Goal: Information Seeking & Learning: Learn about a topic

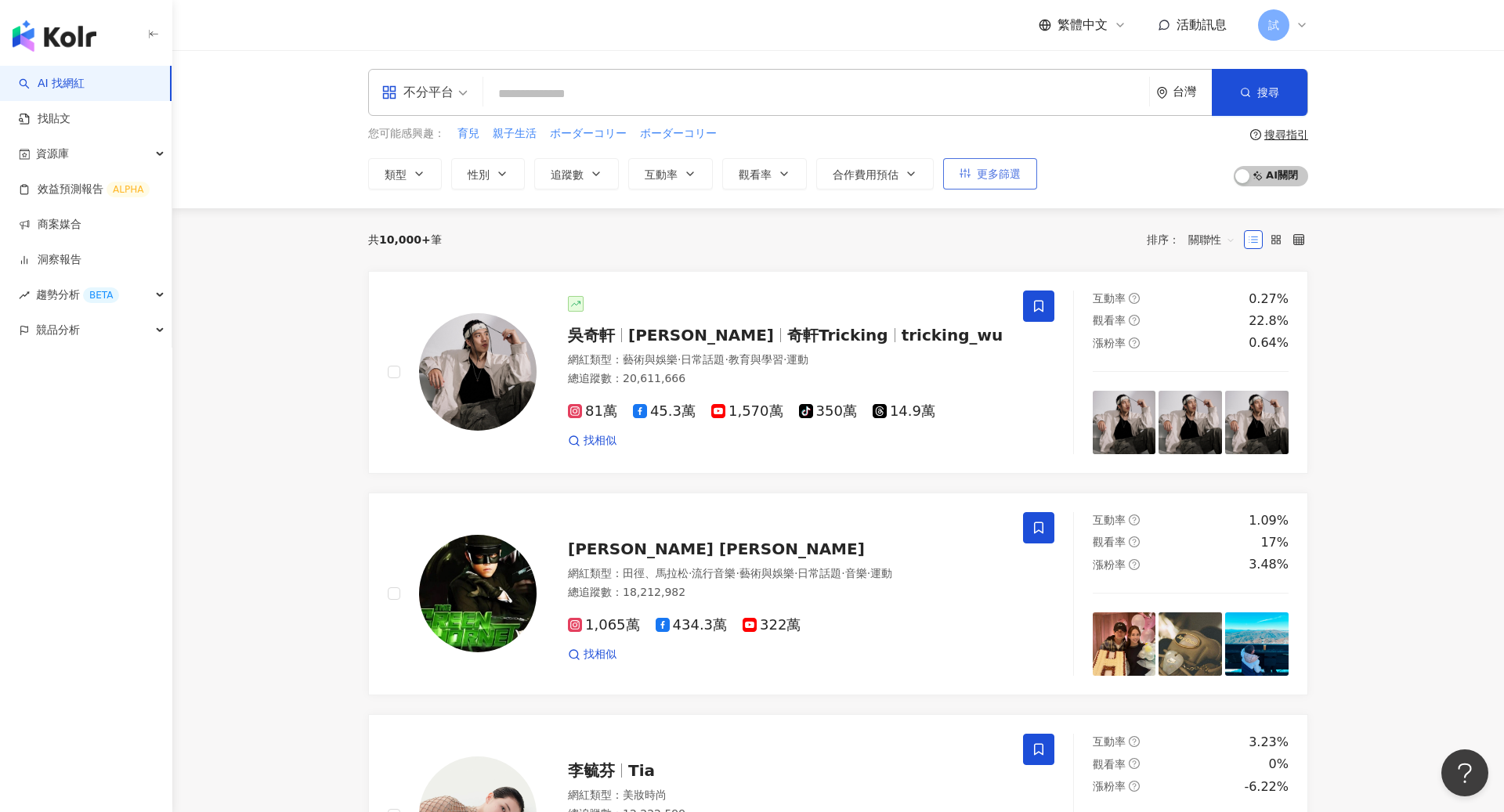
click at [996, 183] on button "更多篩選" at bounding box center [990, 174] width 94 height 32
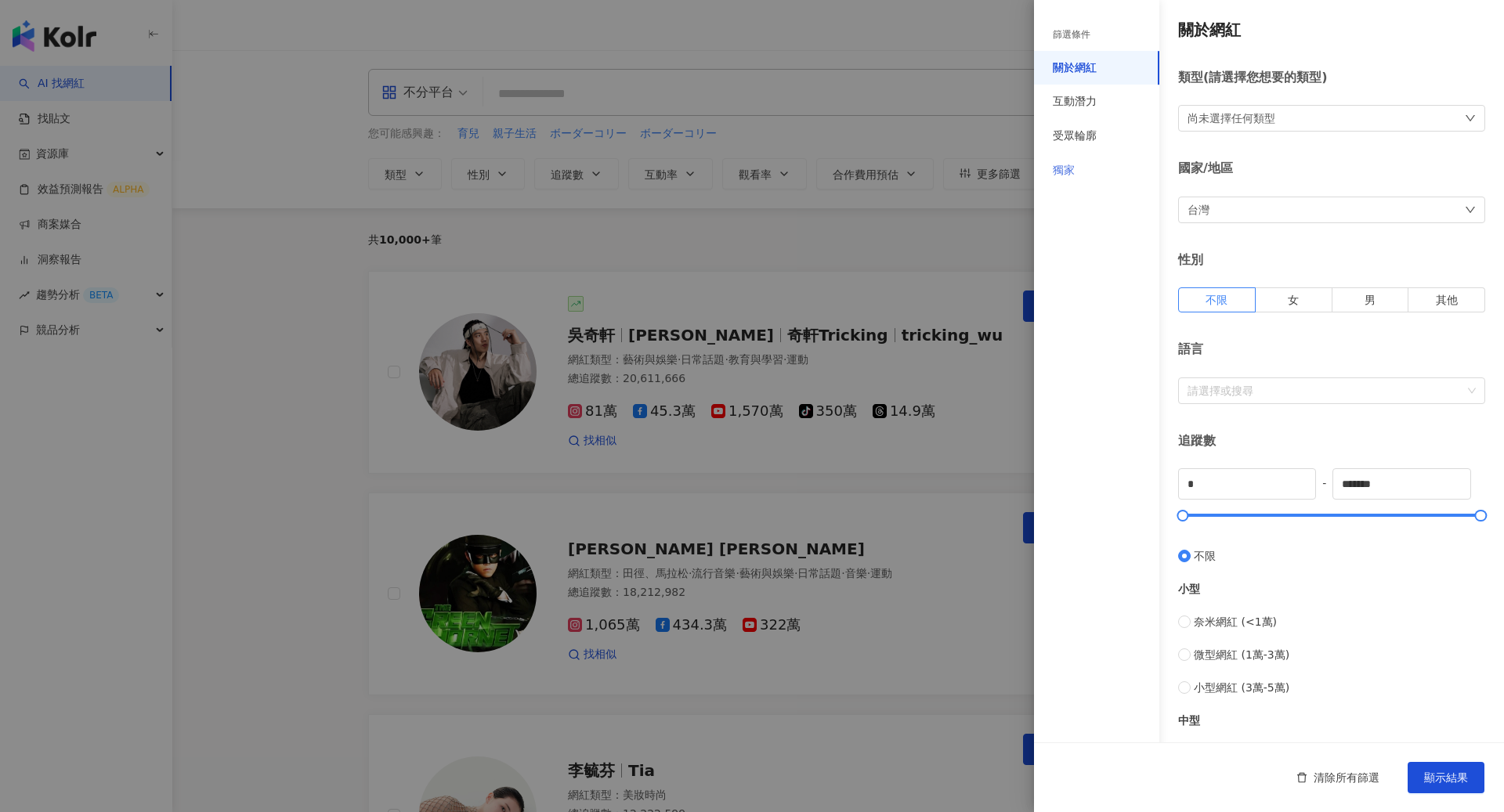
click at [1104, 162] on div "獨家" at bounding box center [1097, 171] width 125 height 35
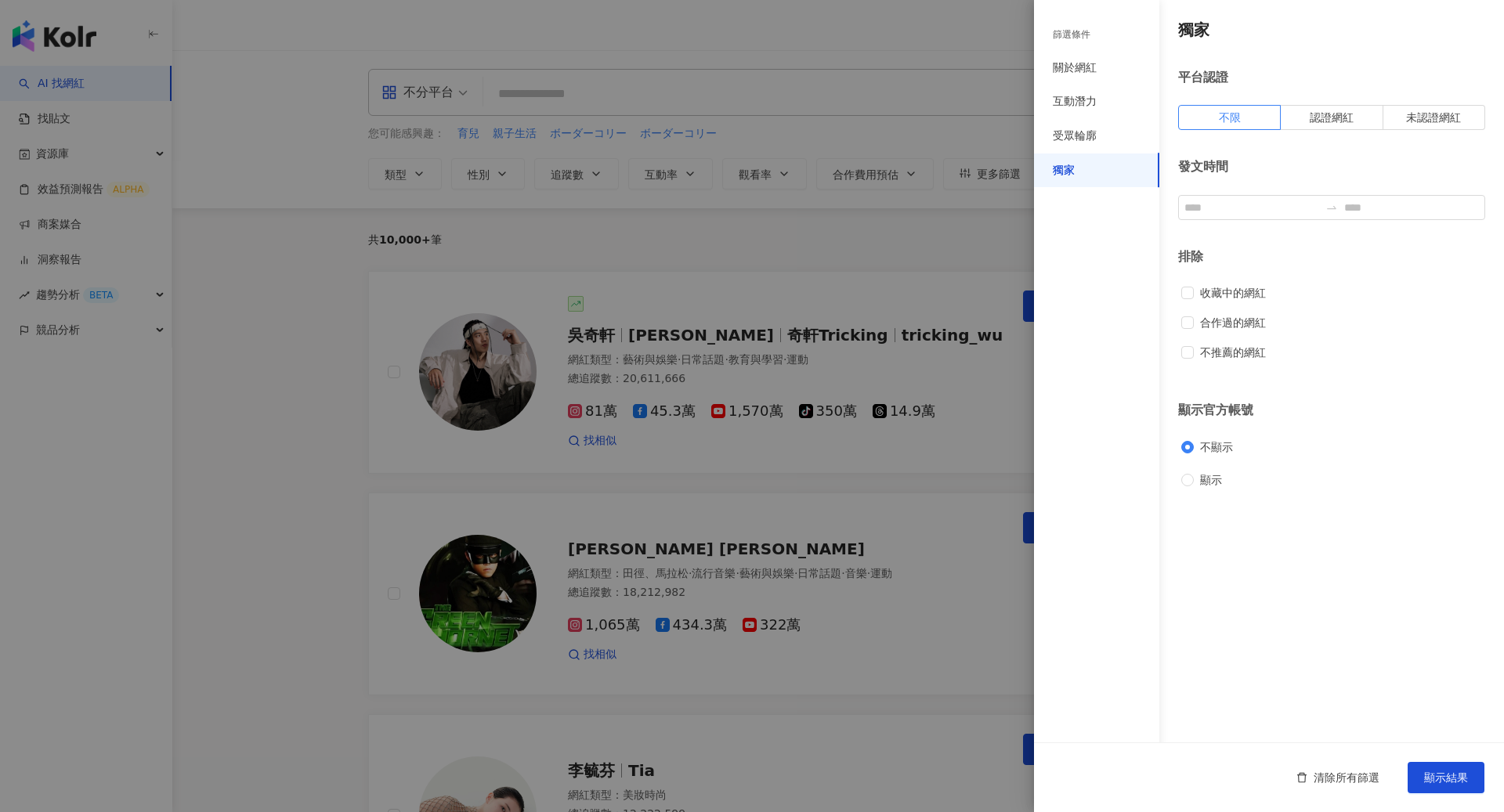
click at [777, 226] on div at bounding box center [752, 406] width 1504 height 812
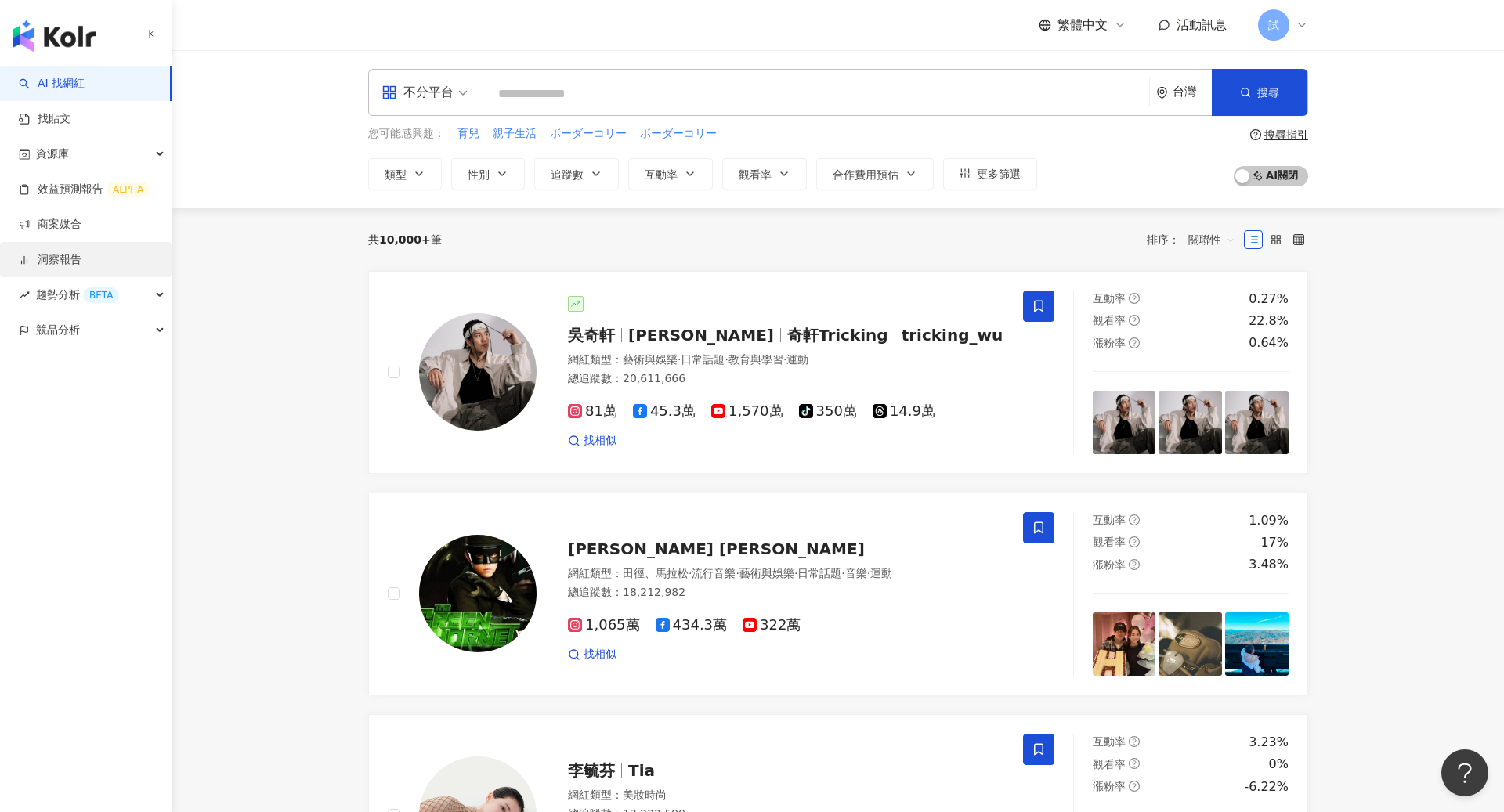
click at [81, 267] on link "洞察報告" at bounding box center [51, 260] width 63 height 16
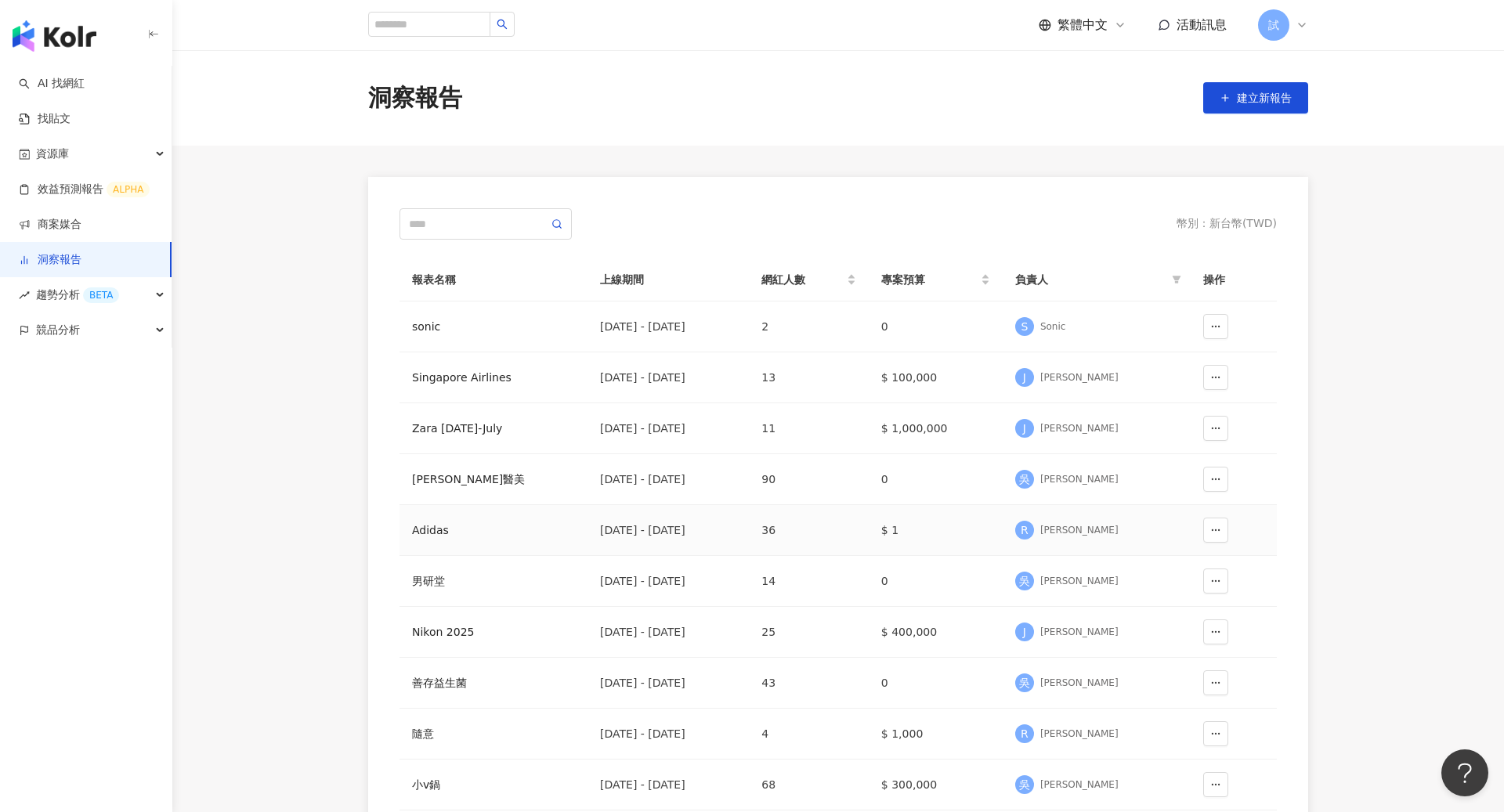
click at [436, 528] on div "Adidas" at bounding box center [494, 530] width 163 height 17
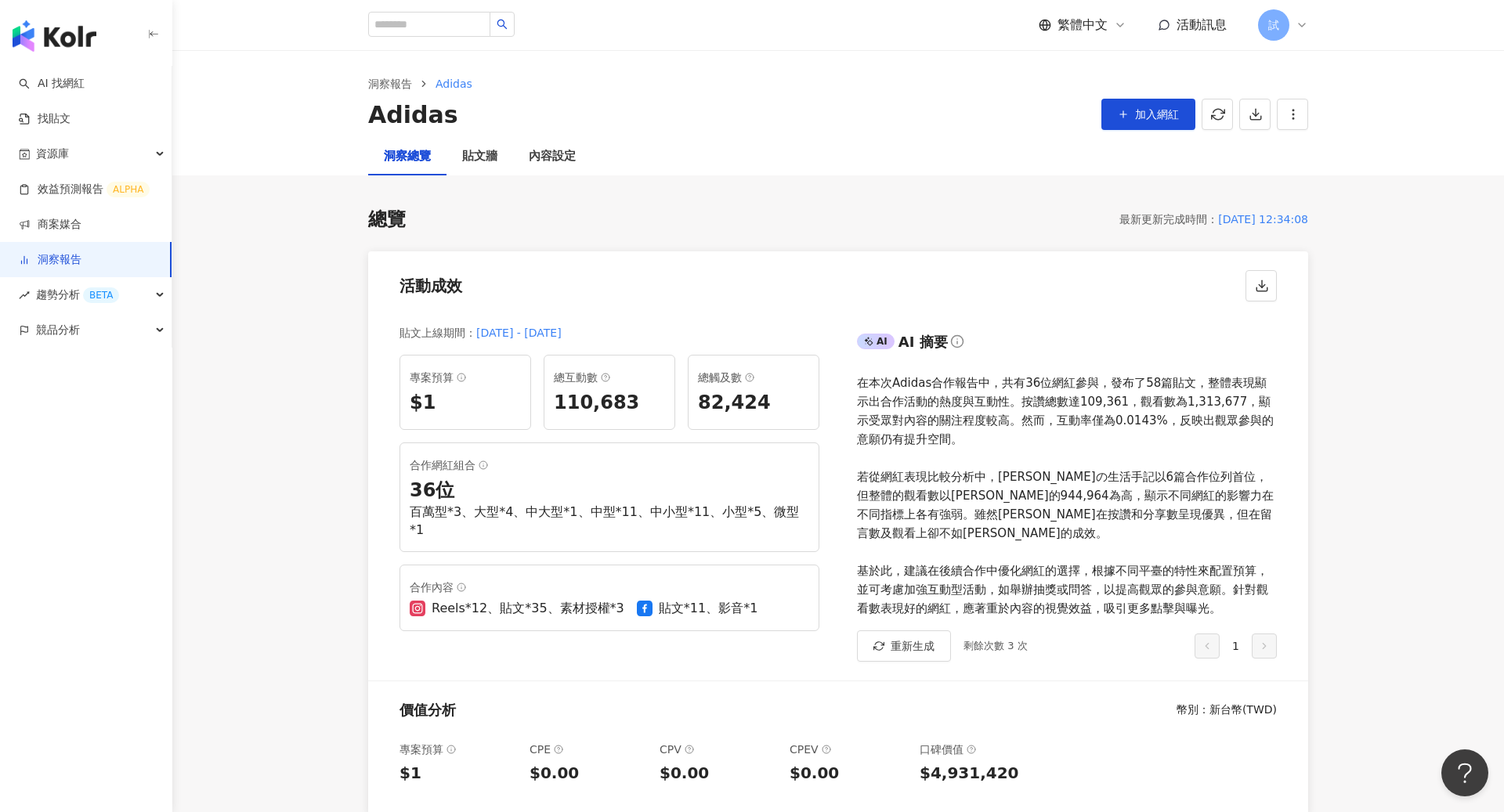
scroll to position [10, 0]
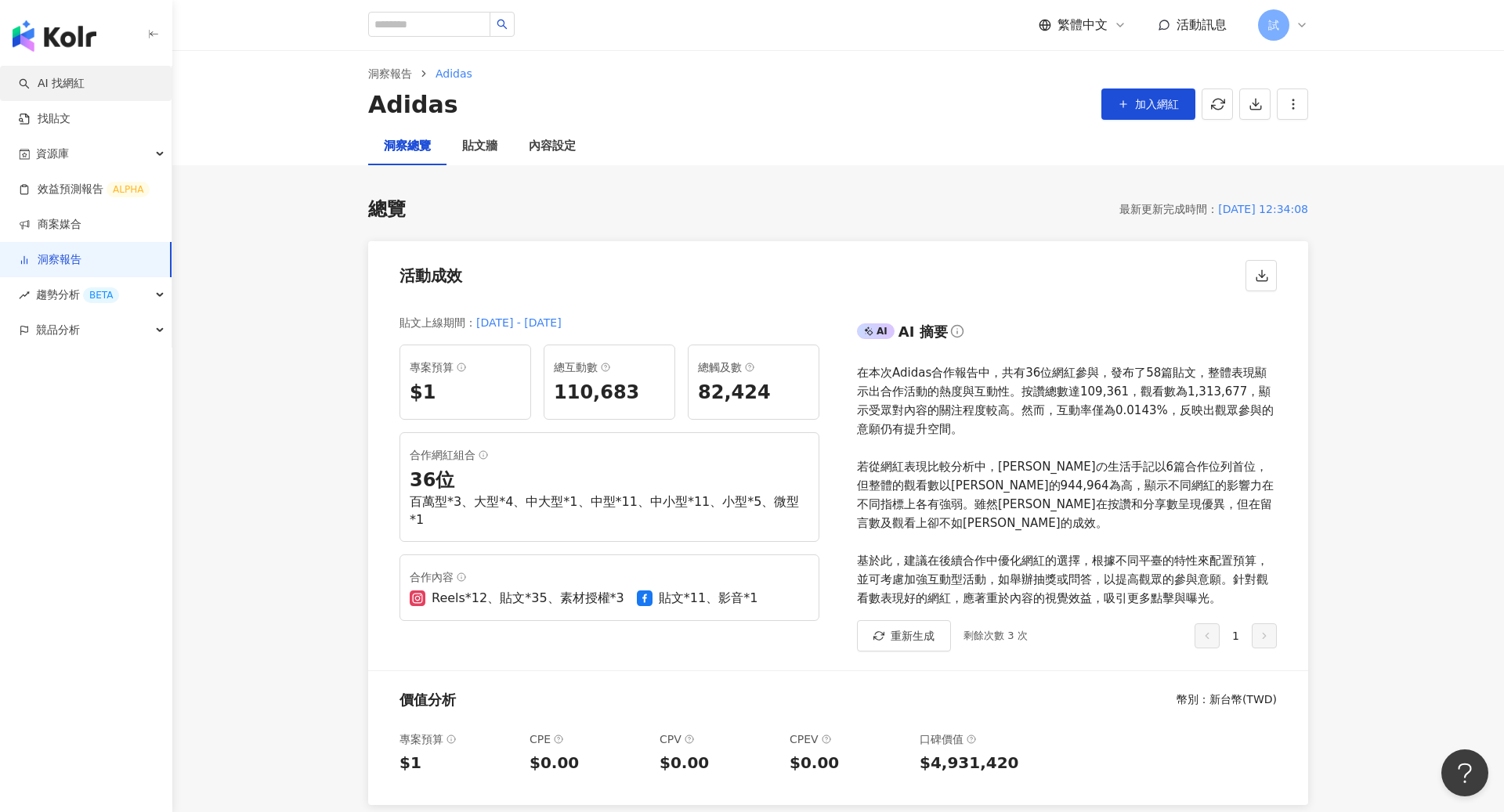
click at [85, 89] on link "AI 找網紅" at bounding box center [51, 84] width 66 height 16
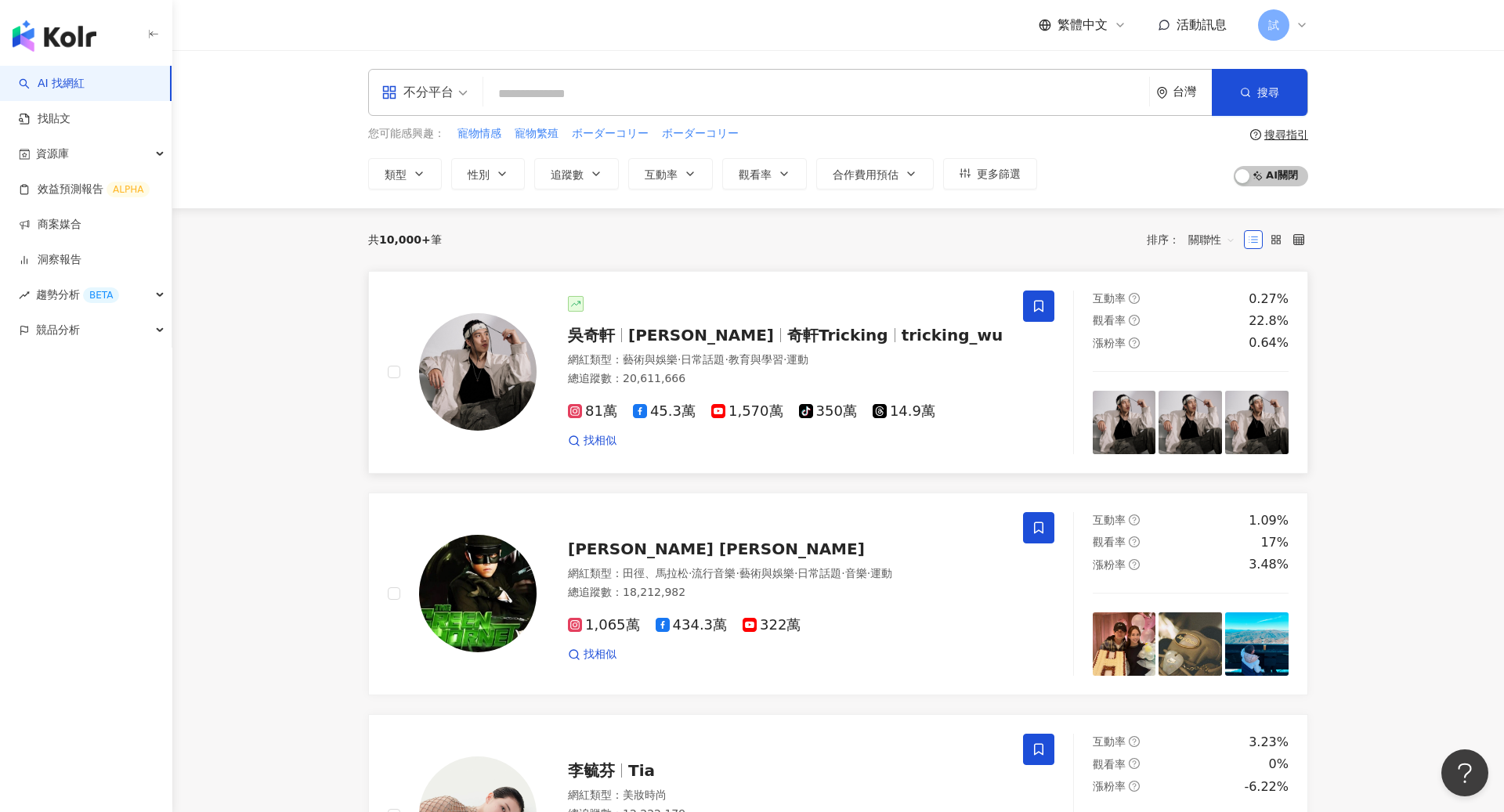
click at [661, 346] on div "吳奇軒 Wu Hsuan 奇軒Tricking tricking_wu 網紅類型 ： 藝術與娛樂 · 日常話題 · 教育與學習 · 運動 總追蹤數 ： 20,…" at bounding box center [771, 372] width 468 height 153
click at [67, 254] on link "洞察報告" at bounding box center [51, 260] width 63 height 16
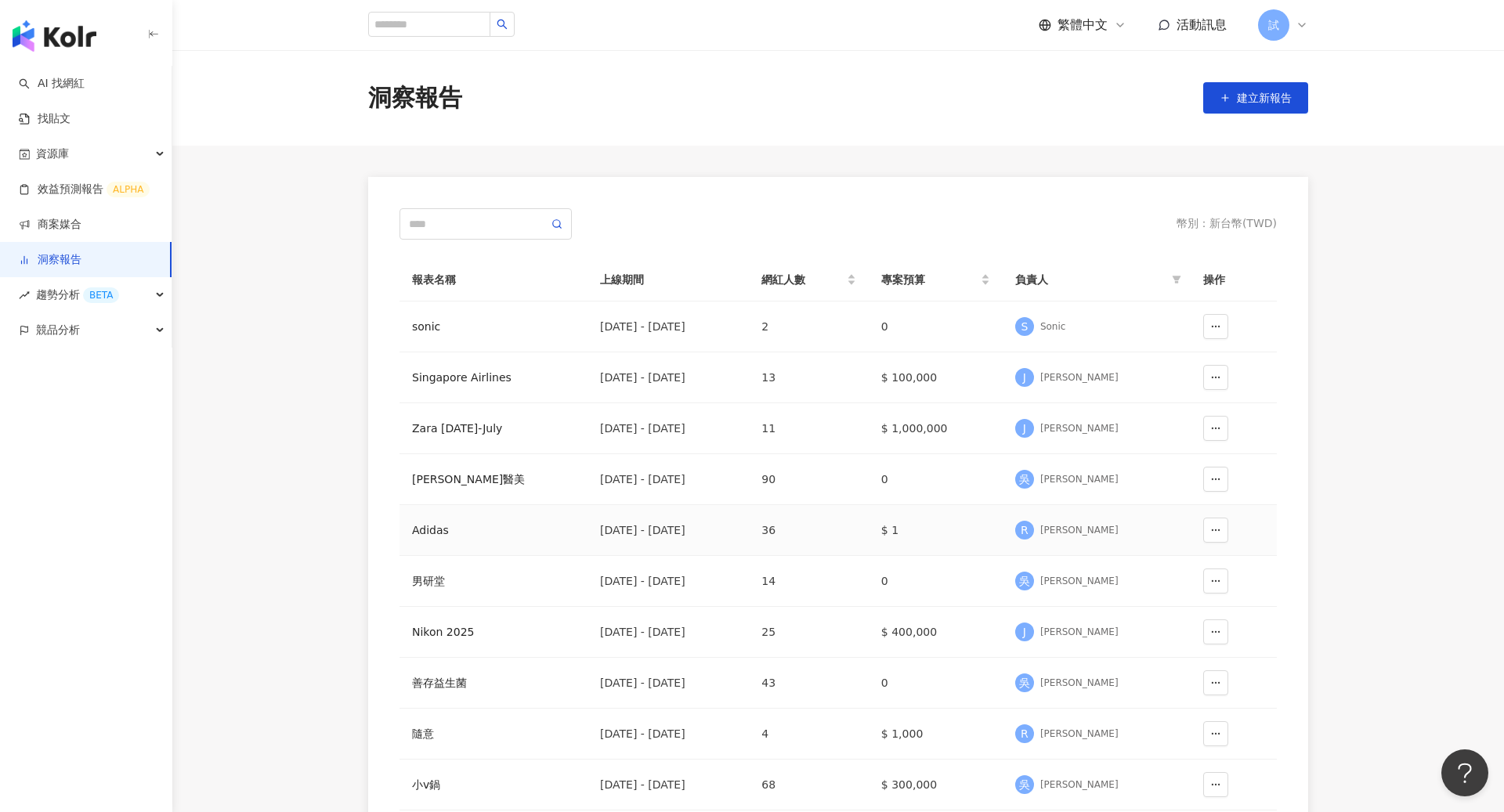
click at [426, 532] on div "Adidas" at bounding box center [494, 530] width 163 height 17
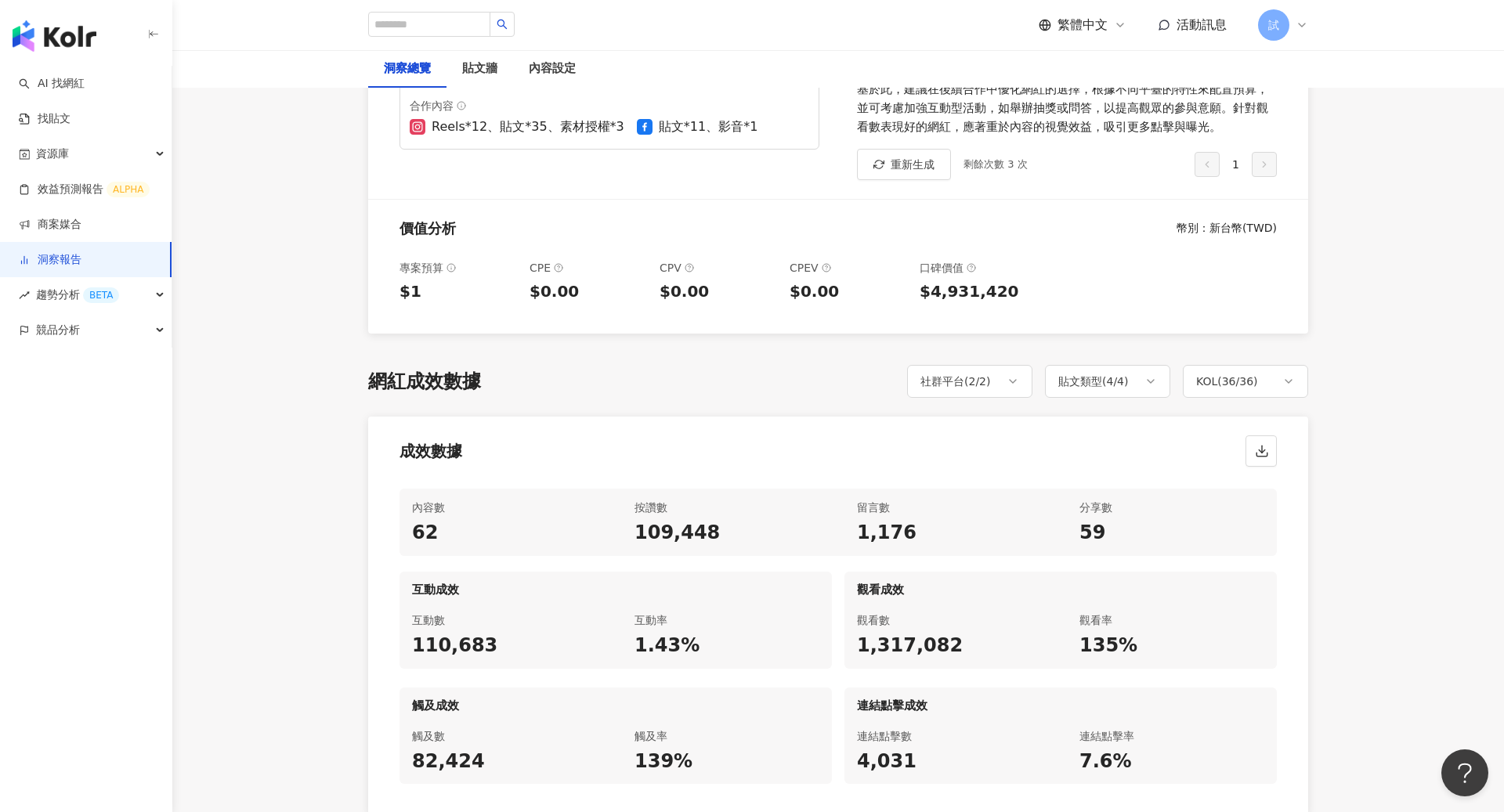
scroll to position [441, 0]
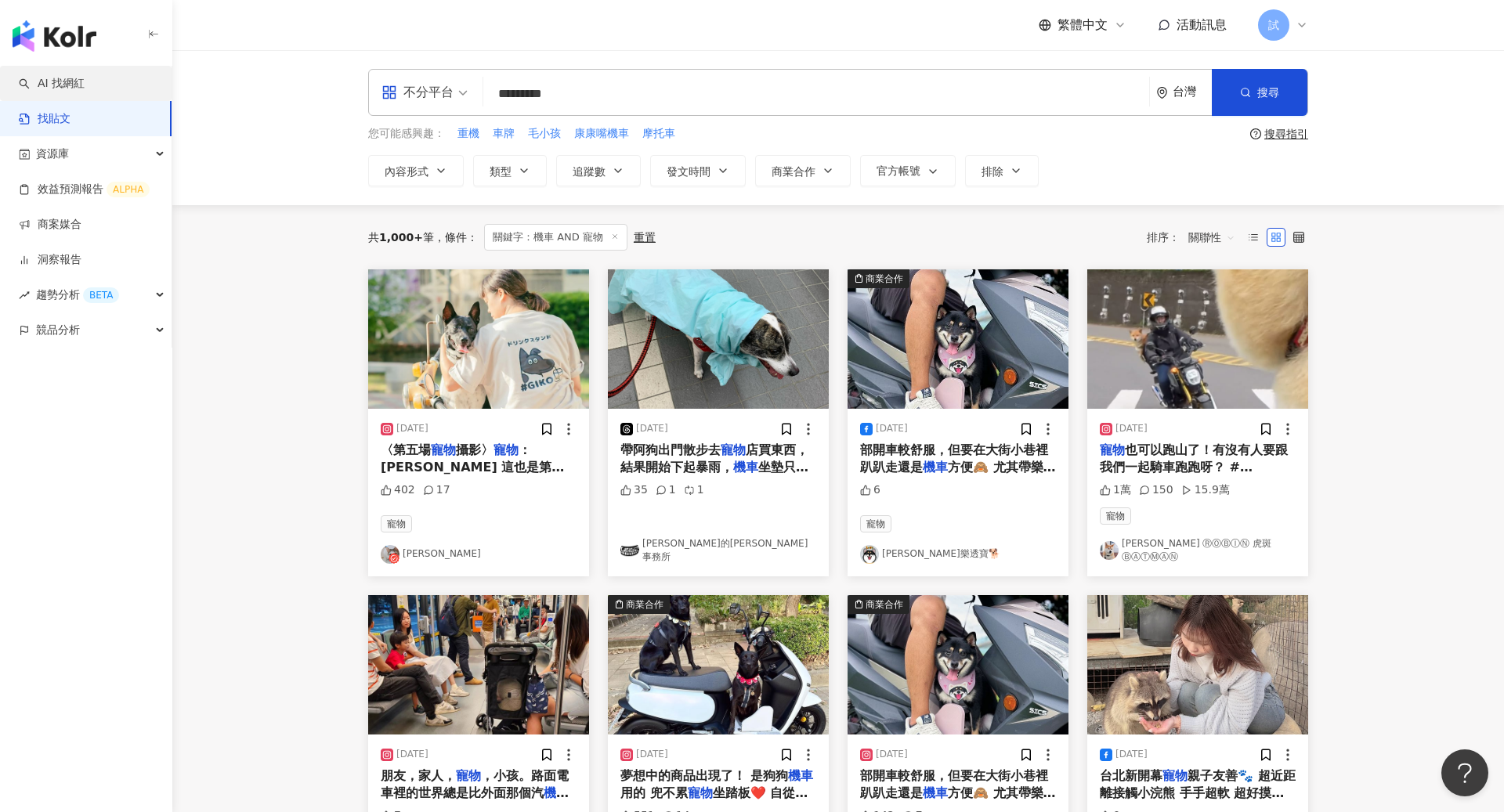
click at [64, 85] on link "AI 找網紅" at bounding box center [51, 84] width 66 height 16
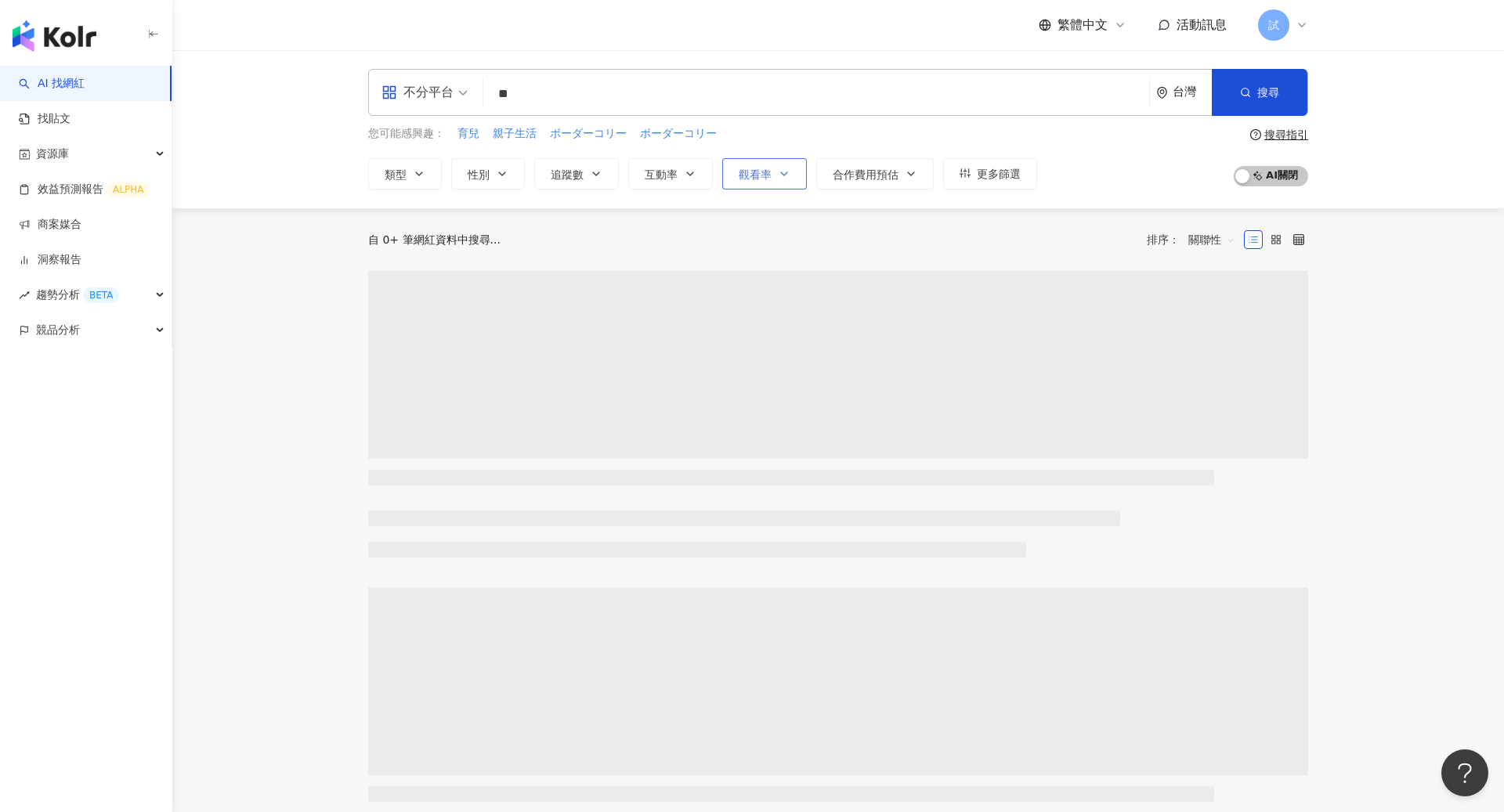
type input "*"
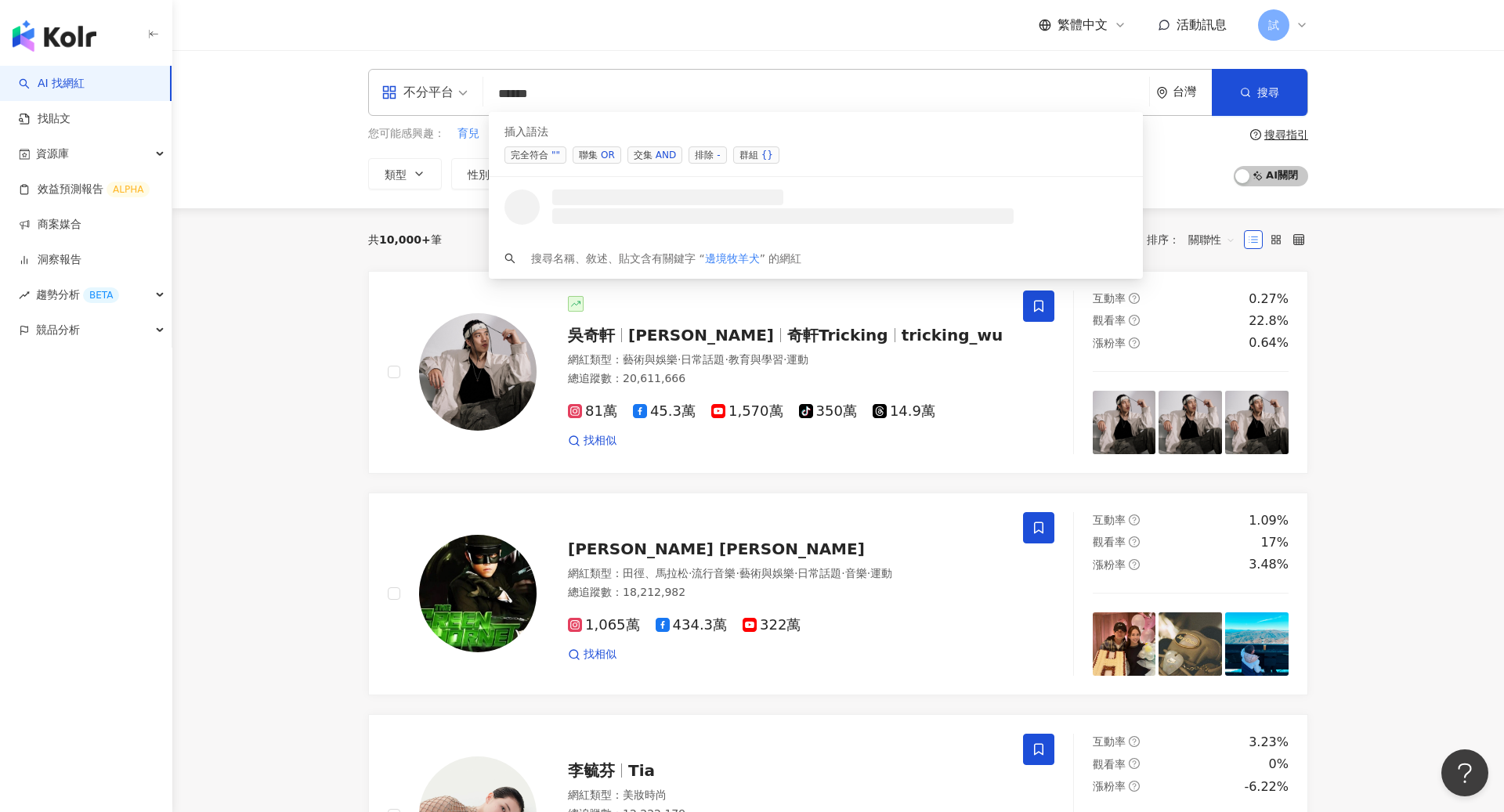
click at [601, 154] on div "OR" at bounding box center [607, 155] width 14 height 16
click at [601, 156] on div "OR" at bounding box center [607, 155] width 14 height 16
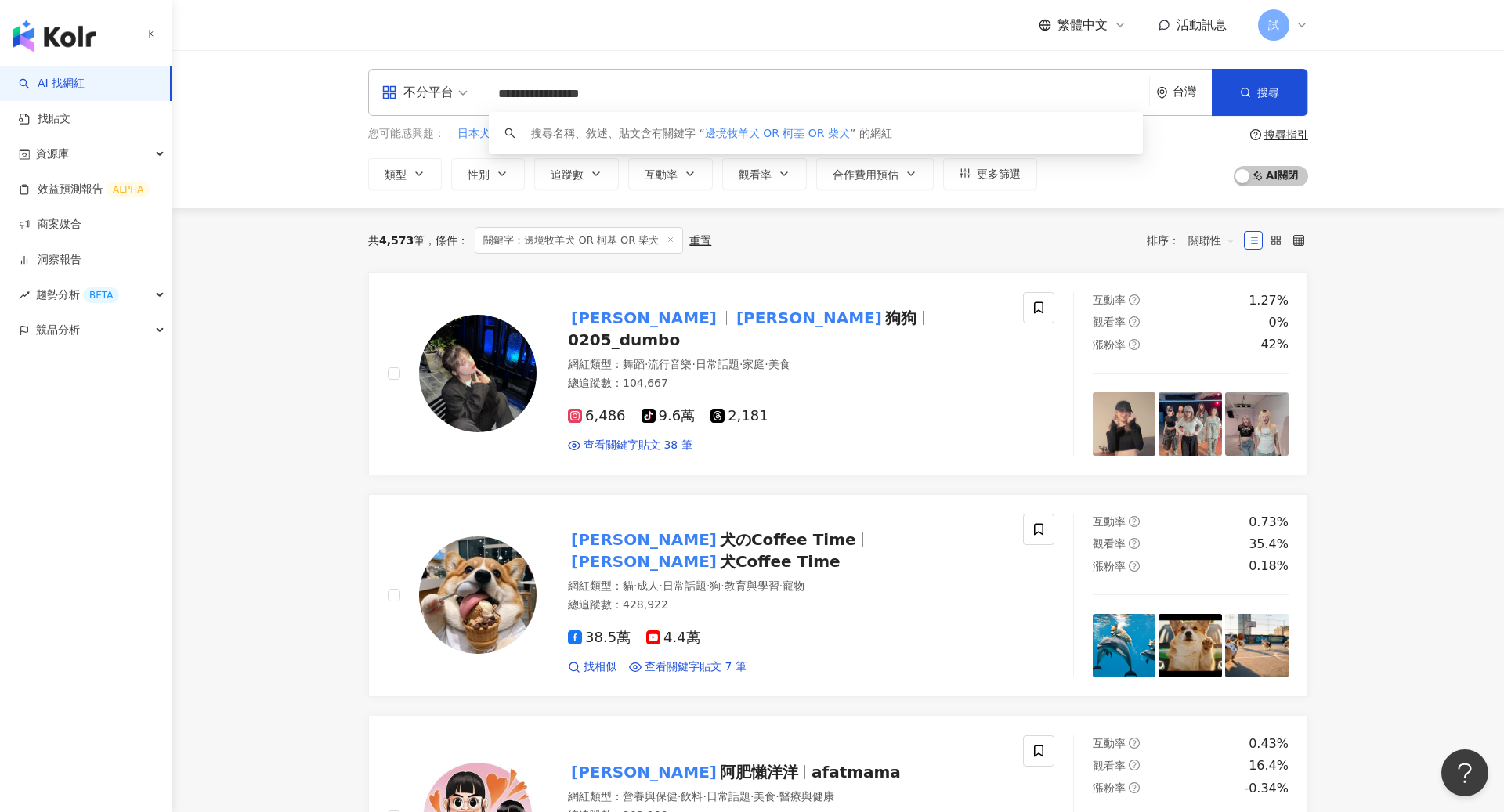
click at [1214, 242] on span "關聯性" at bounding box center [1212, 241] width 47 height 25
type input "**********"
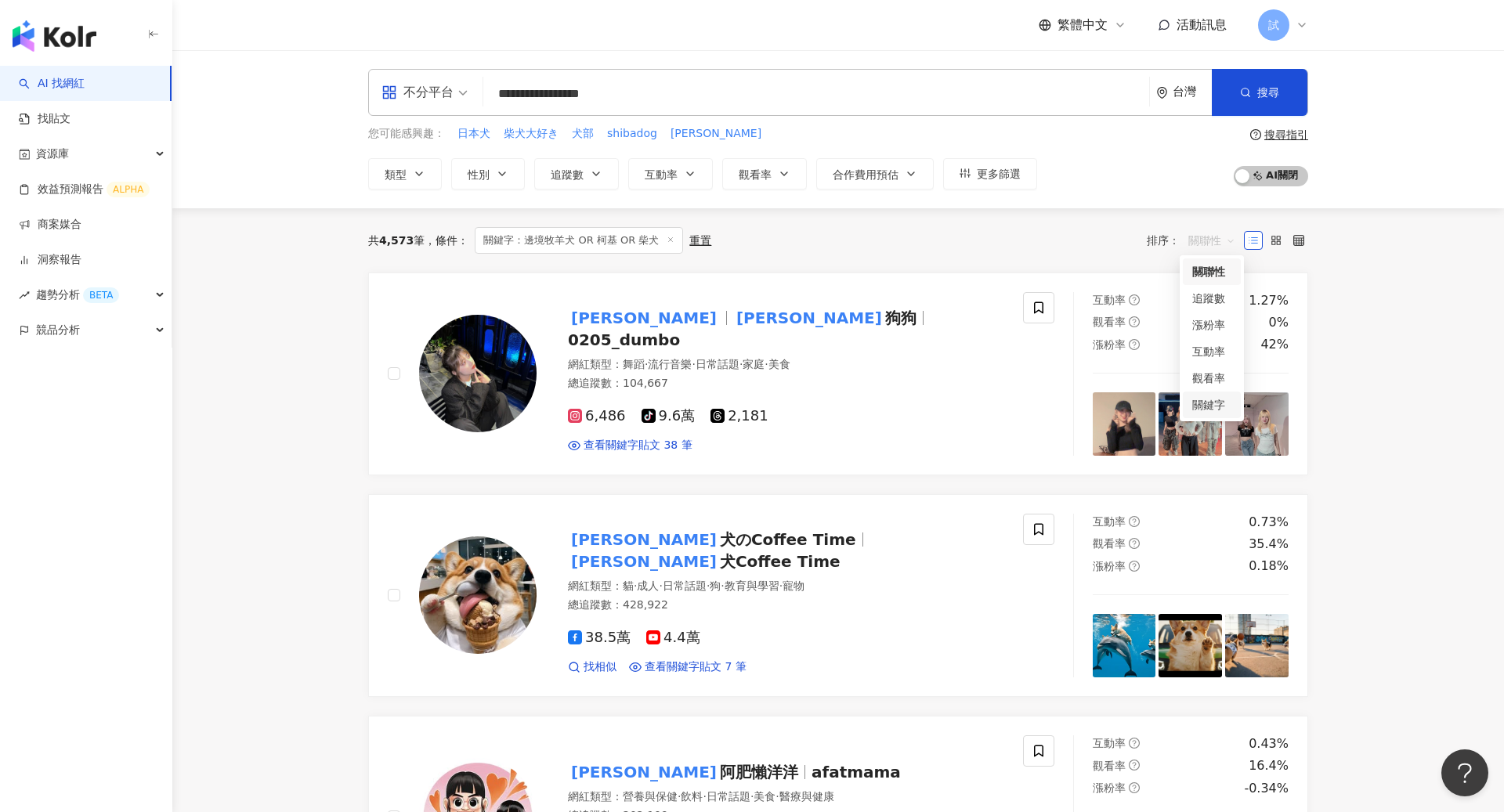
click at [1200, 409] on div "關鍵字" at bounding box center [1212, 405] width 39 height 17
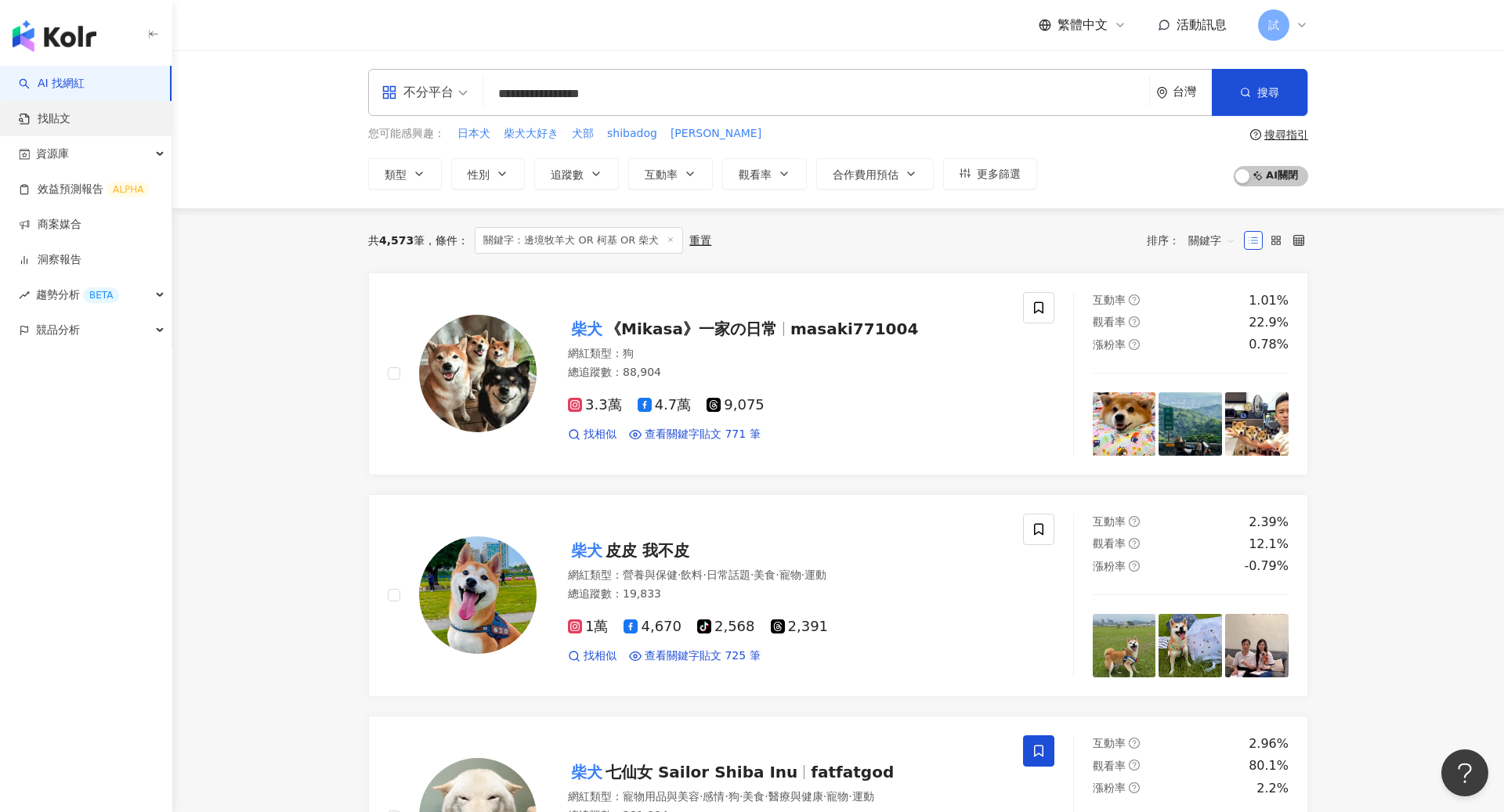
click at [56, 126] on link "找貼文" at bounding box center [45, 119] width 51 height 16
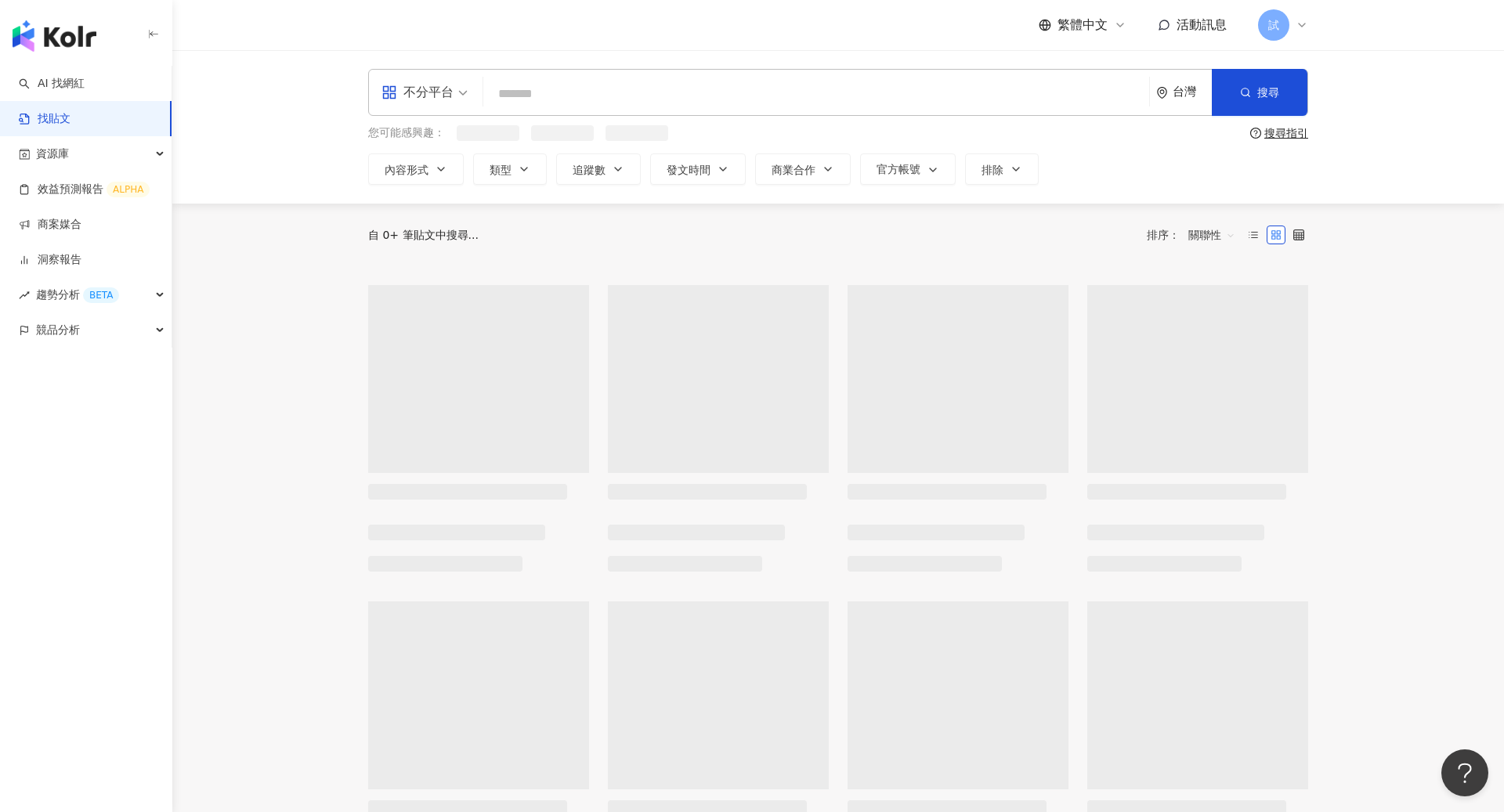
click at [633, 101] on input "search" at bounding box center [816, 94] width 654 height 34
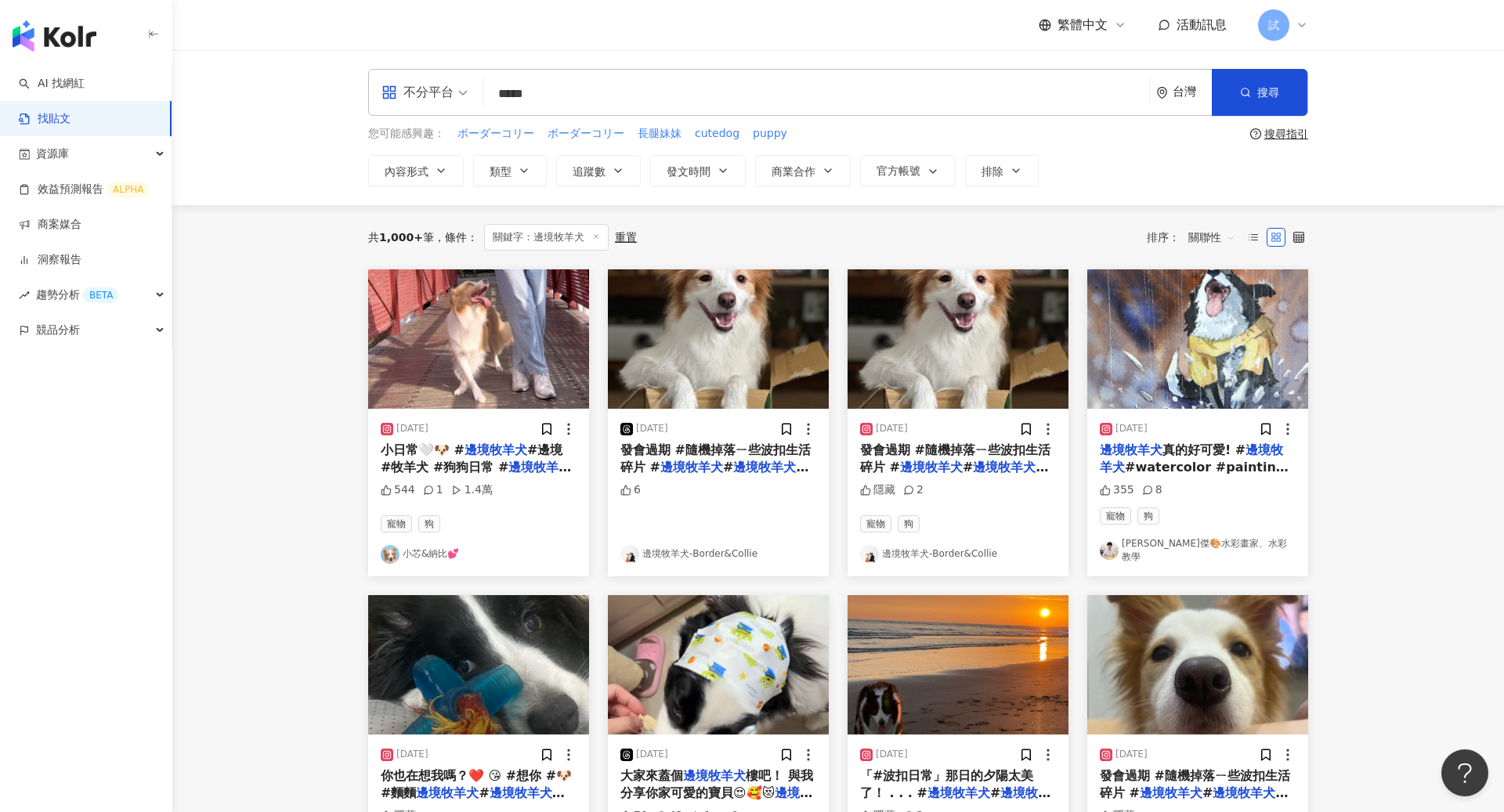
click at [1207, 232] on span "關聯性" at bounding box center [1212, 237] width 47 height 25
click at [1214, 406] on div "發文時間" at bounding box center [1214, 401] width 44 height 17
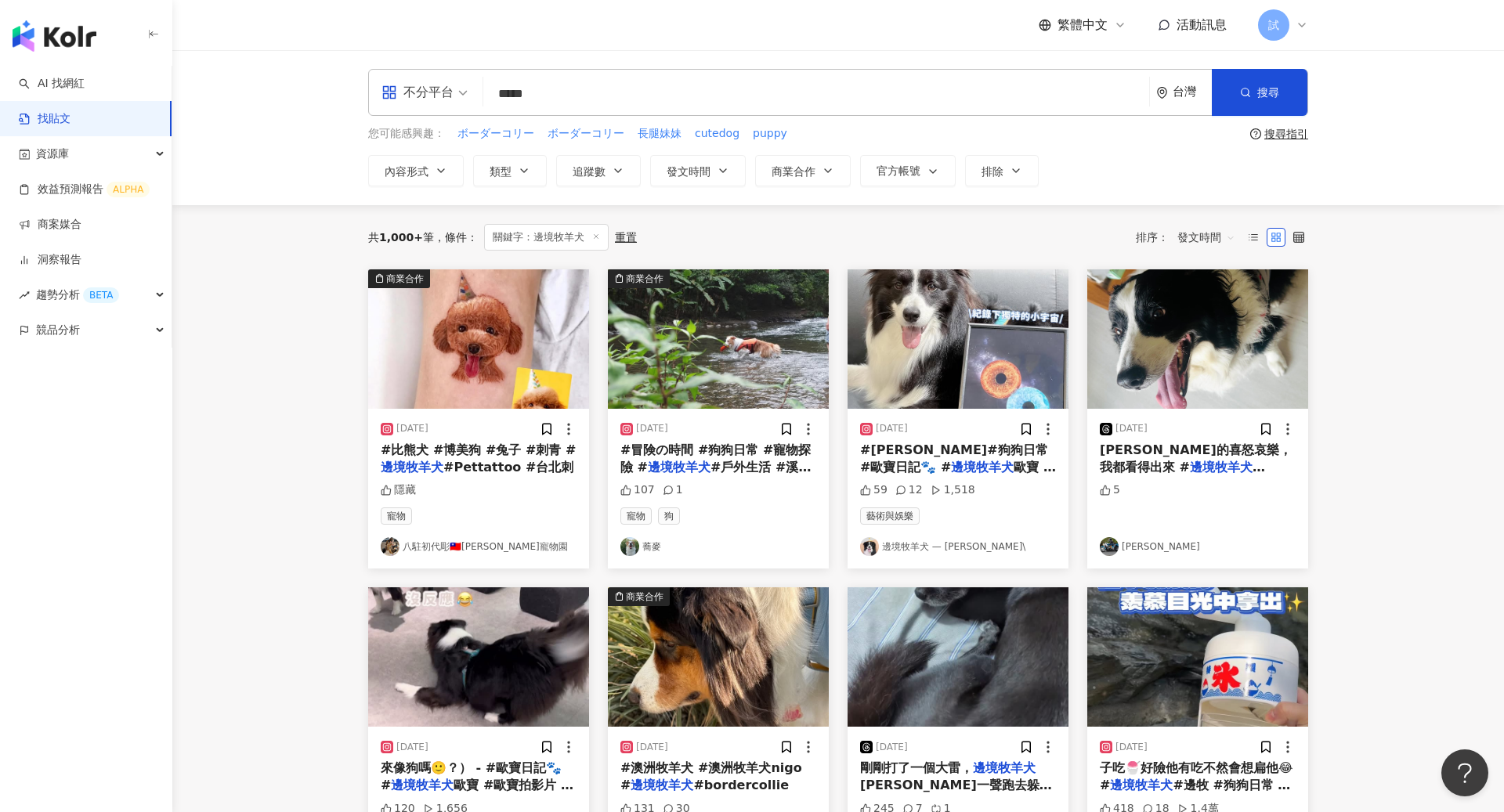
click at [628, 100] on input "*****" at bounding box center [816, 94] width 654 height 34
type input "*"
click at [652, 161] on span "交集 AND" at bounding box center [655, 157] width 55 height 17
type input "**********"
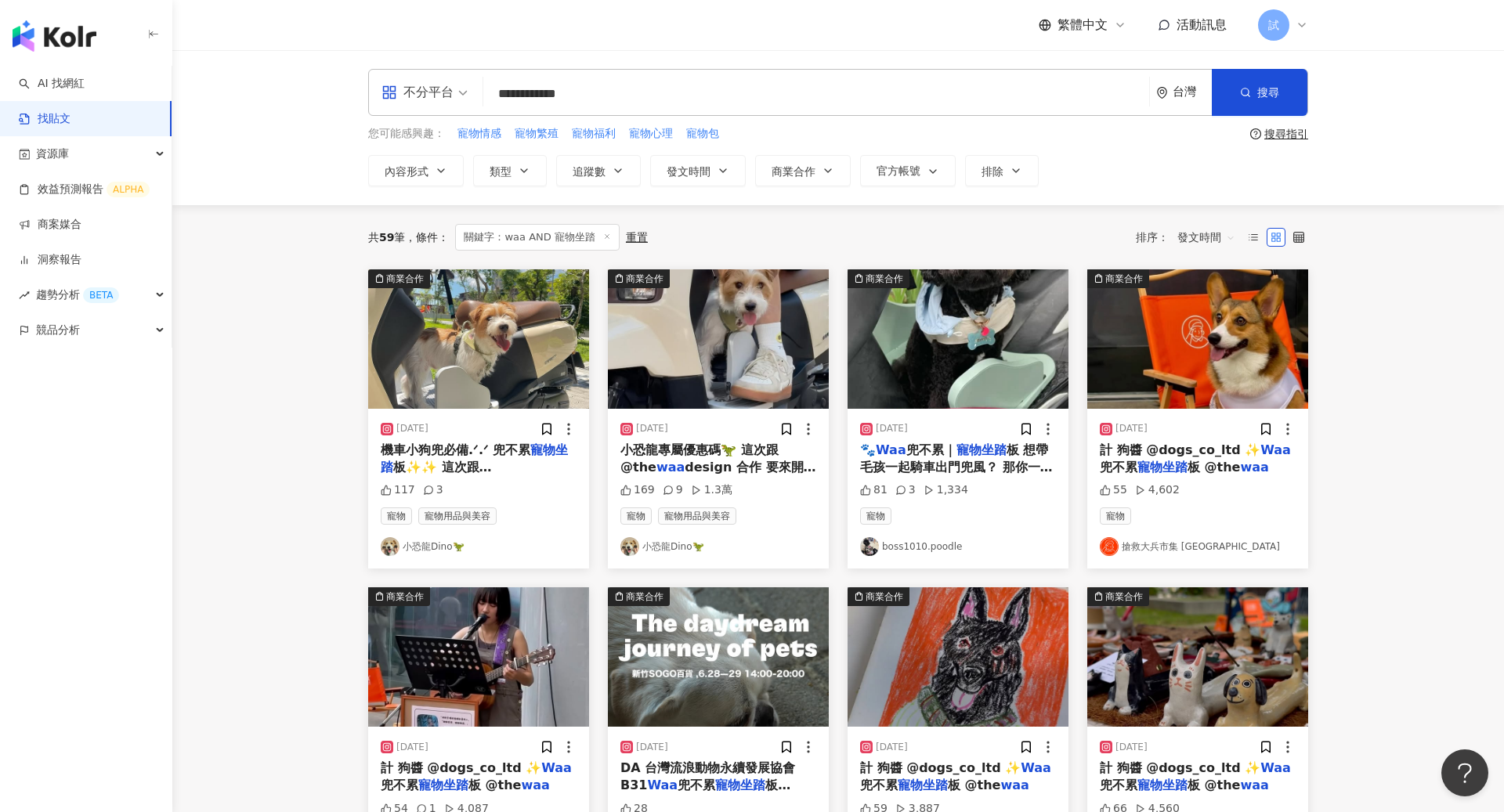
click at [1224, 229] on span "發文時間" at bounding box center [1207, 237] width 58 height 25
click at [1214, 393] on div "發文時間" at bounding box center [1206, 401] width 50 height 17
click at [116, 339] on div "競品分析" at bounding box center [85, 330] width 172 height 36
click at [113, 393] on link "關鍵字提及分析" at bounding box center [75, 401] width 77 height 16
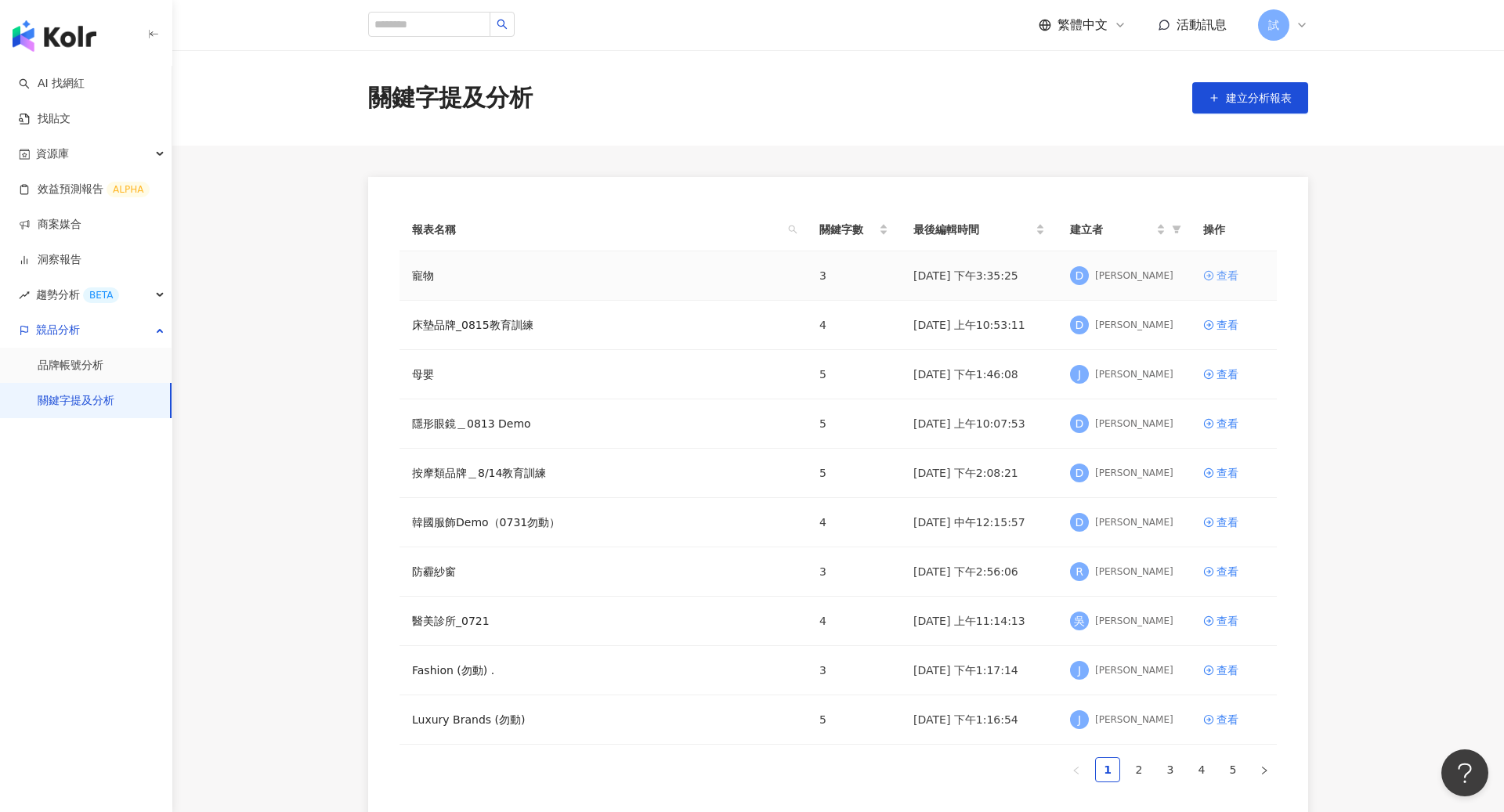
click at [1215, 274] on link "查看" at bounding box center [1234, 275] width 61 height 17
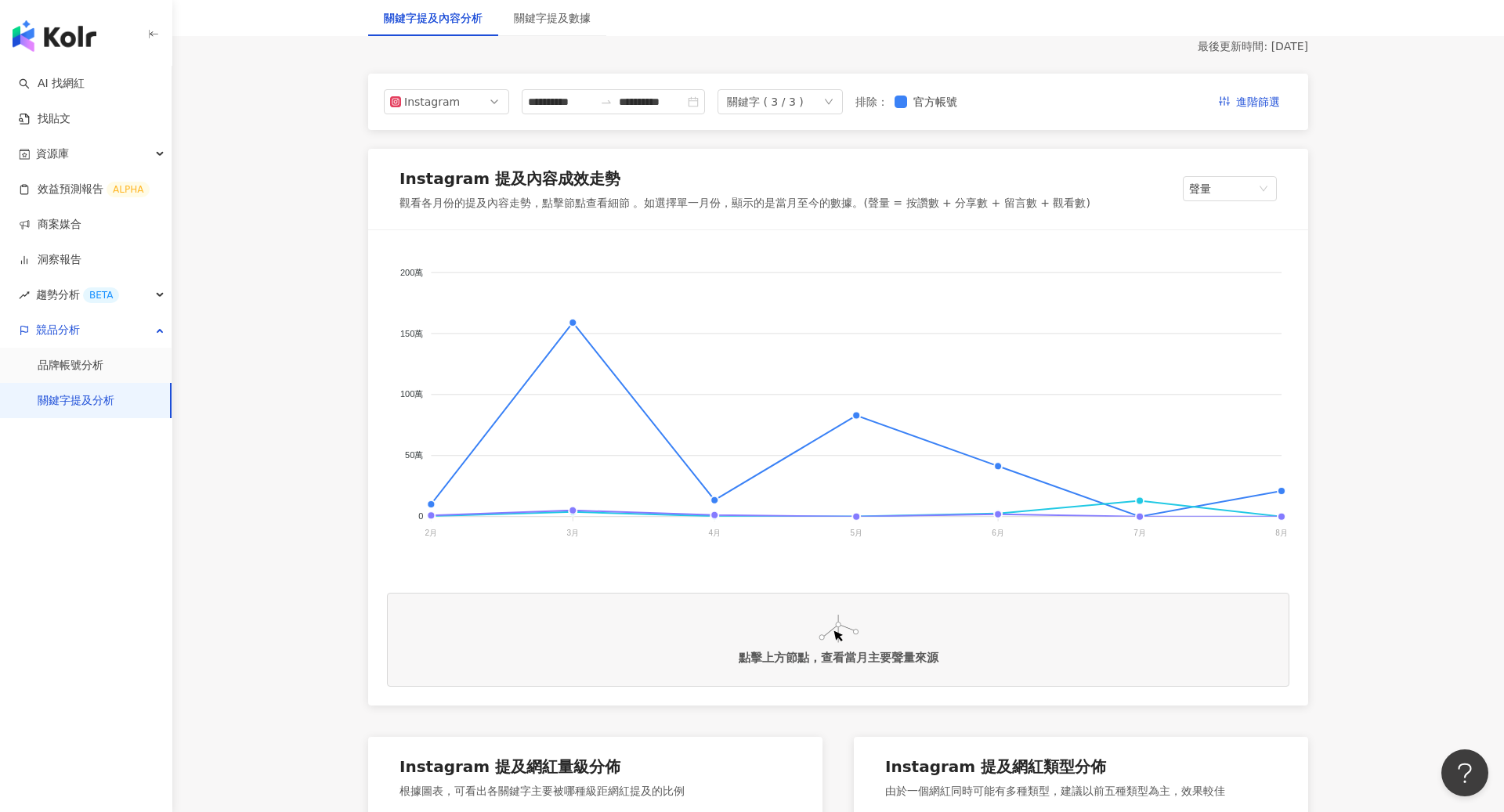
scroll to position [79, 0]
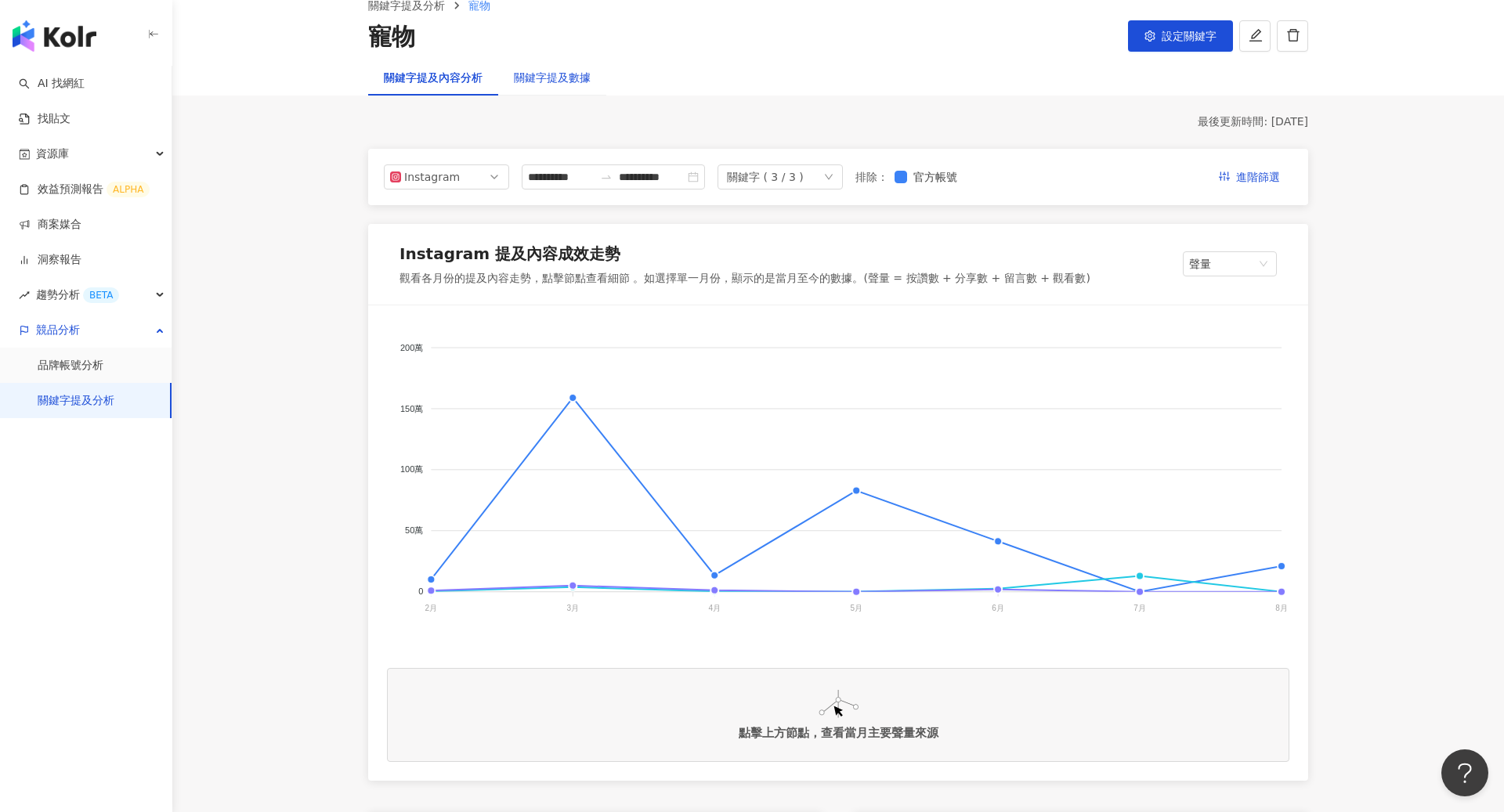
click at [571, 82] on div "關鍵字提及數據" at bounding box center [552, 77] width 77 height 17
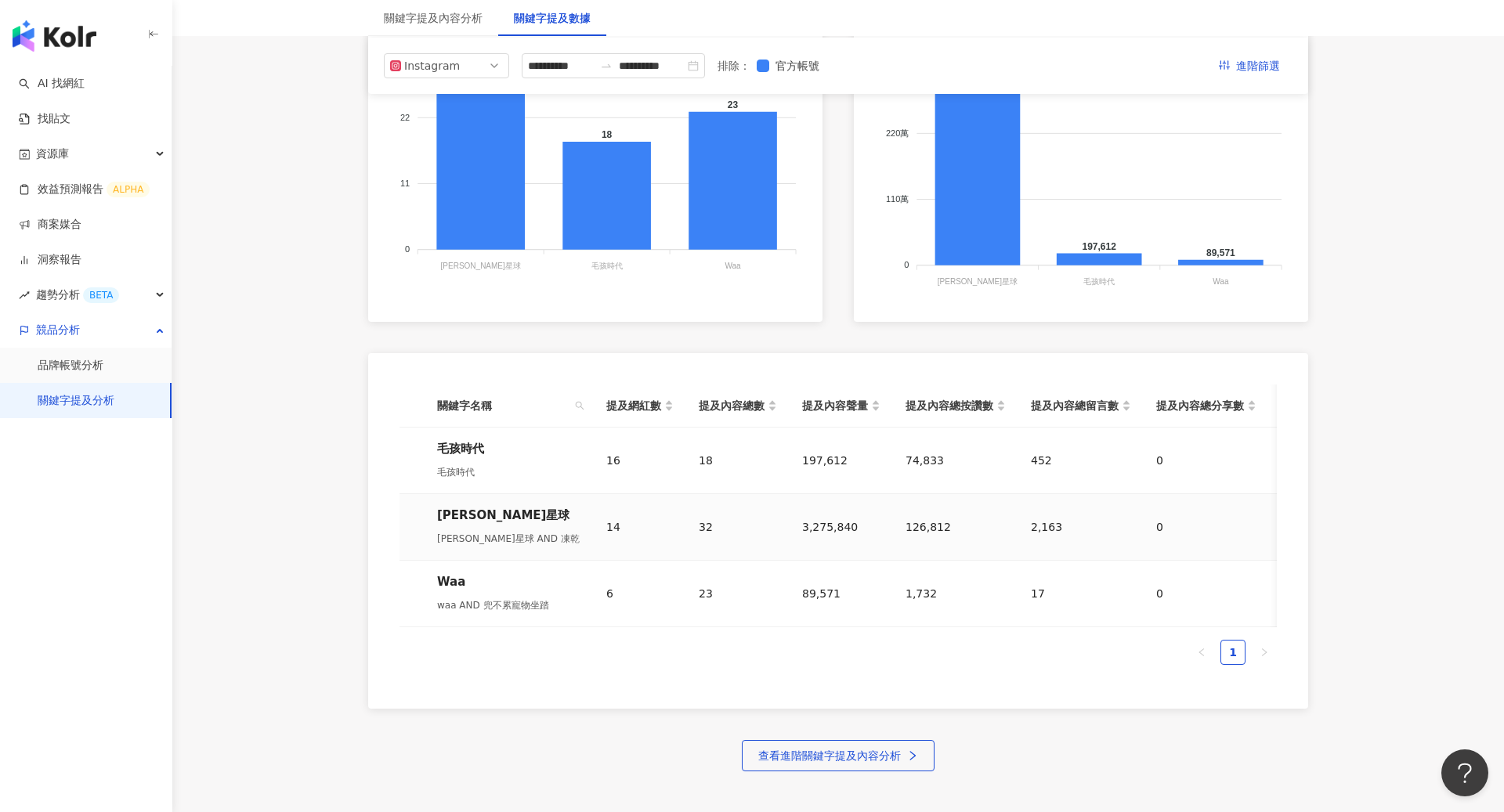
scroll to position [447, 0]
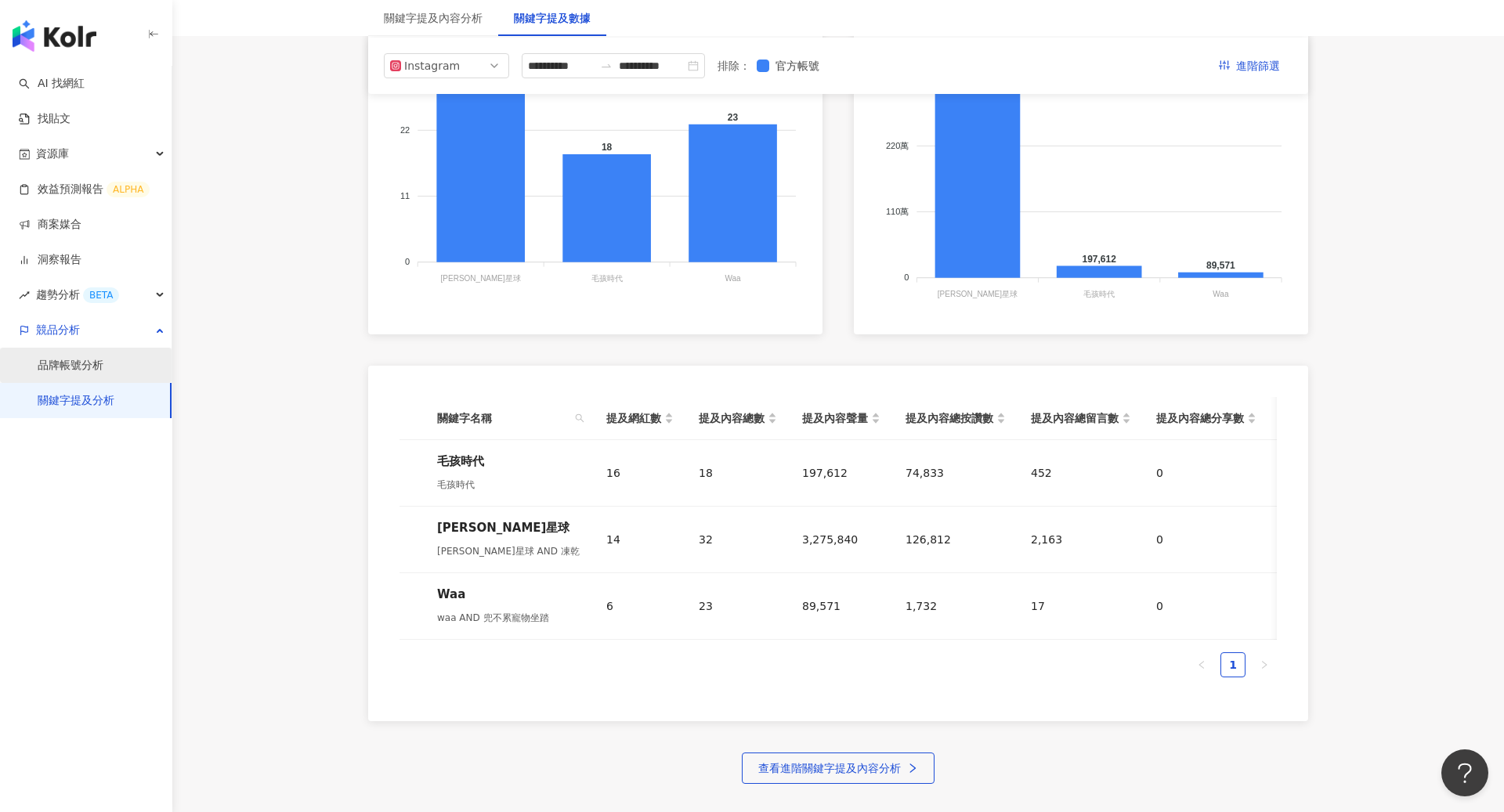
click at [95, 374] on link "品牌帳號分析" at bounding box center [70, 366] width 66 height 16
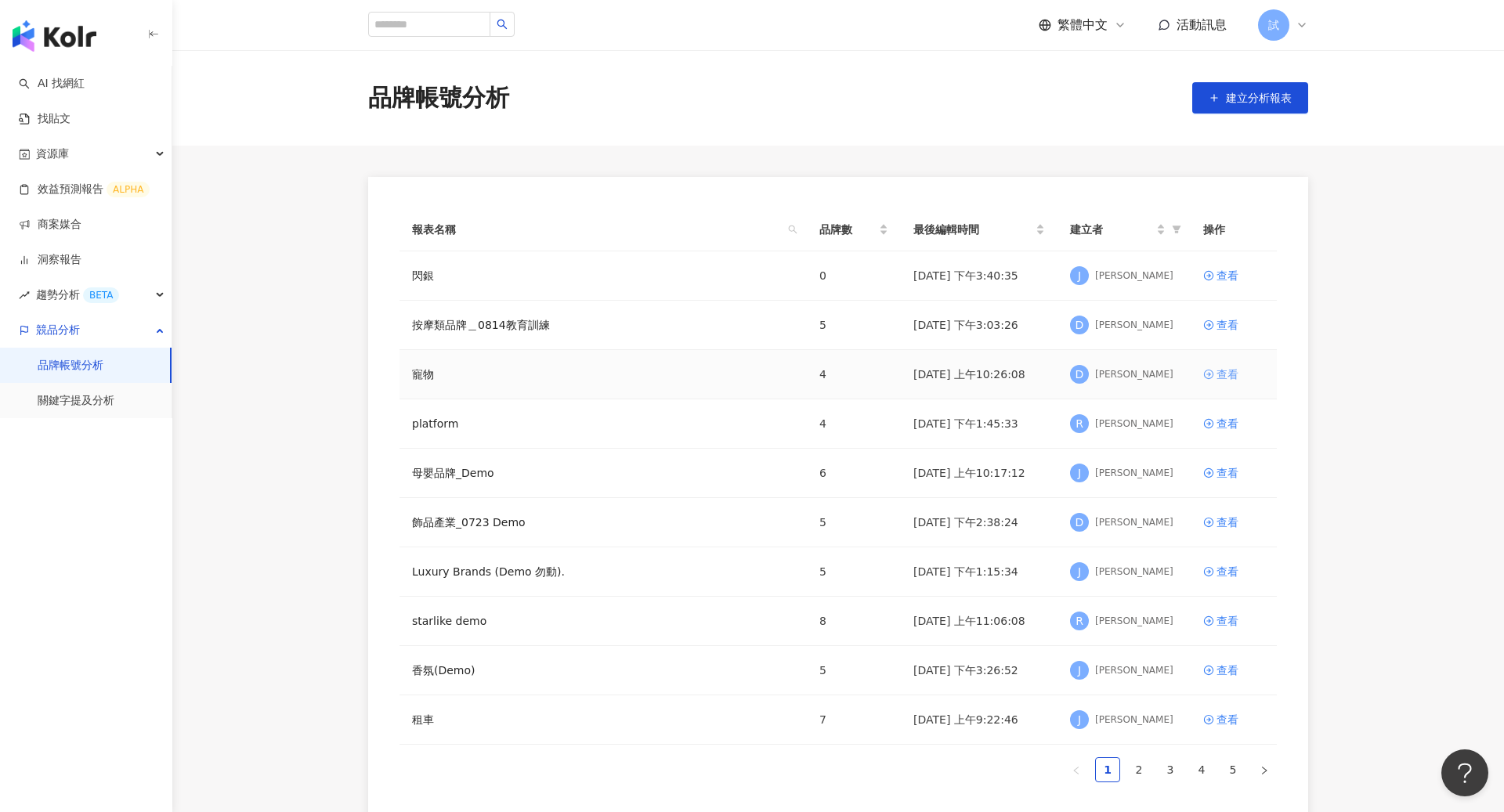
click at [1210, 376] on icon at bounding box center [1209, 374] width 11 height 11
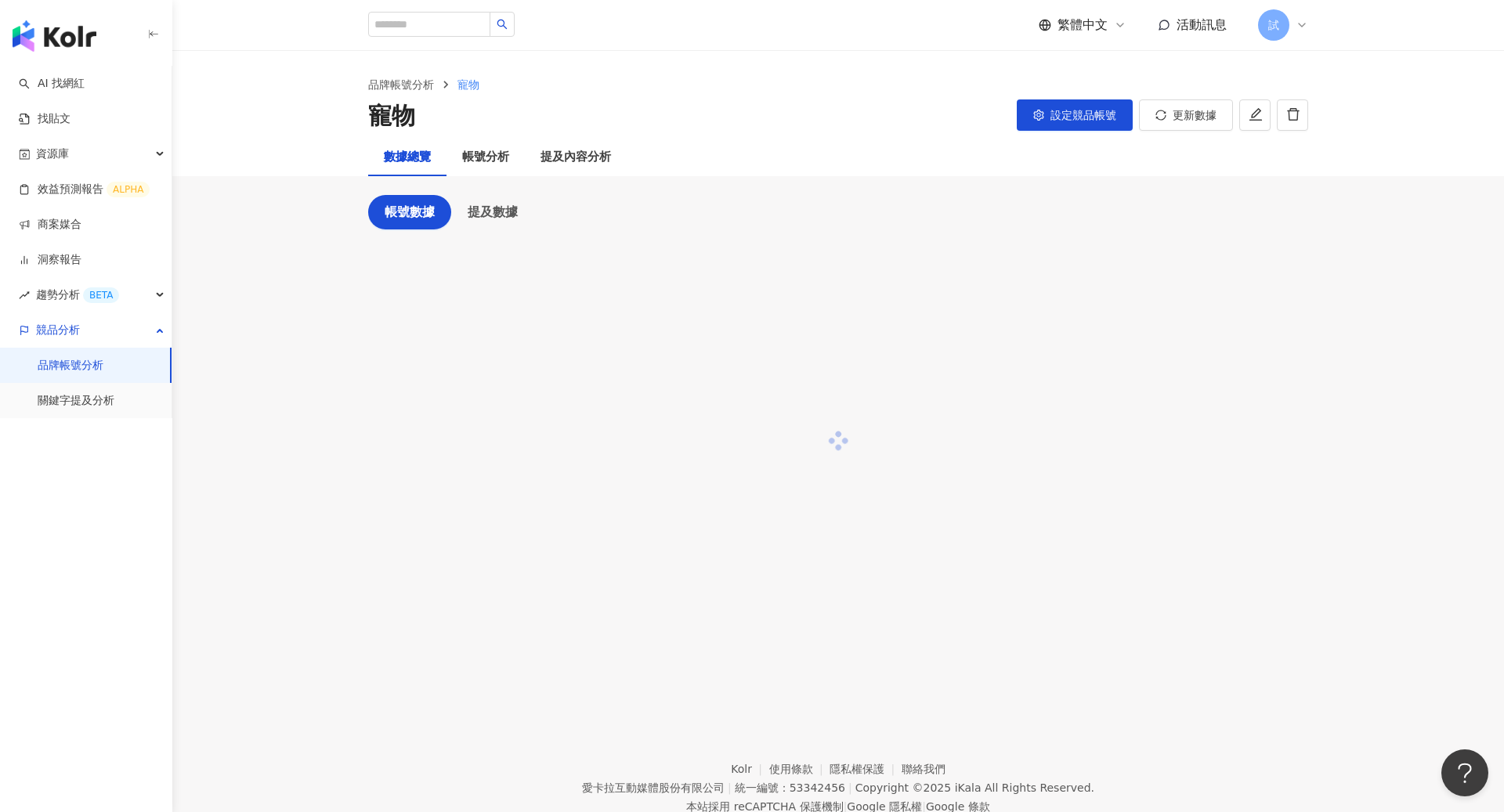
scroll to position [11, 0]
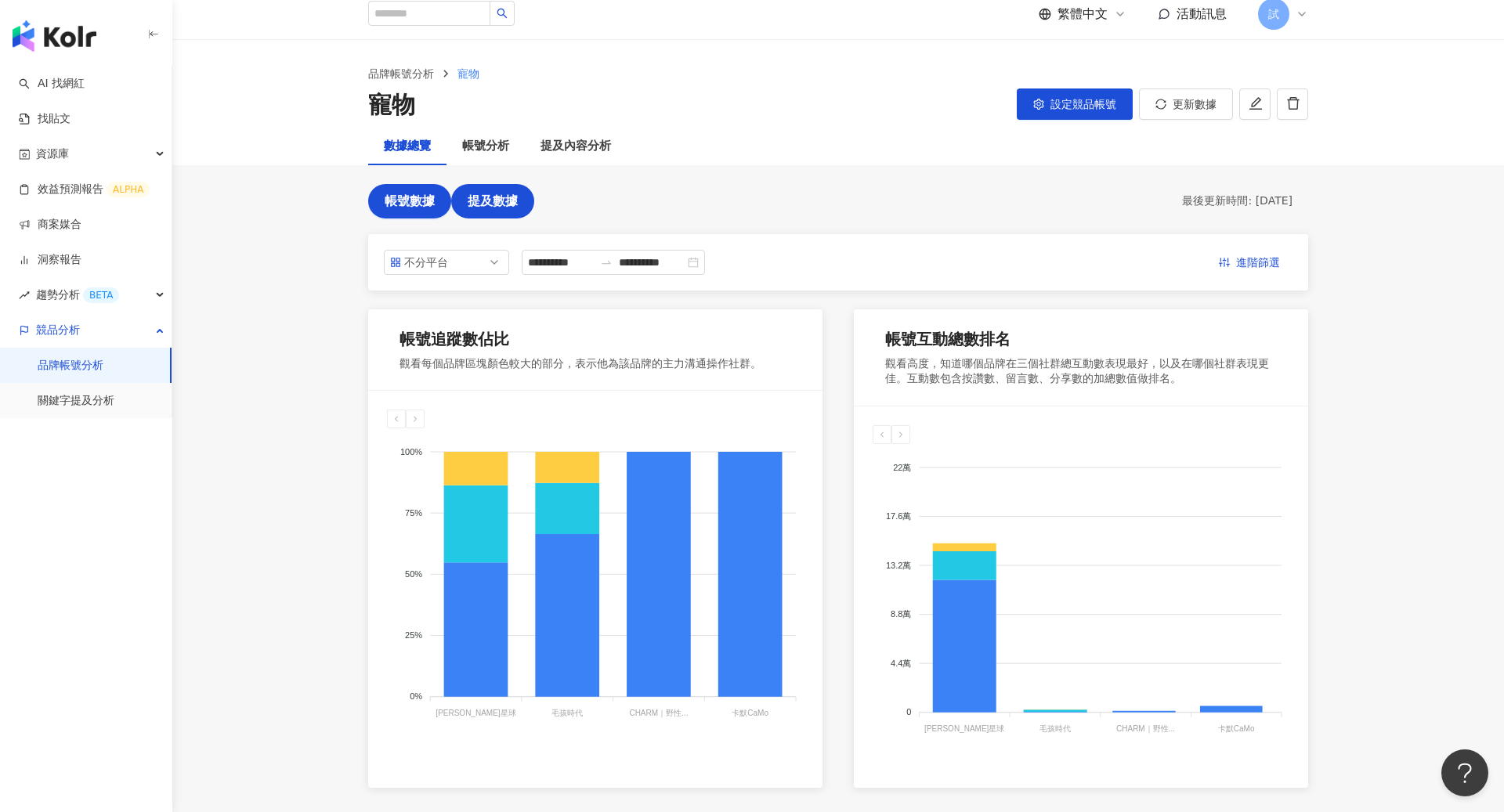
click at [496, 198] on span "提及數據" at bounding box center [493, 201] width 50 height 14
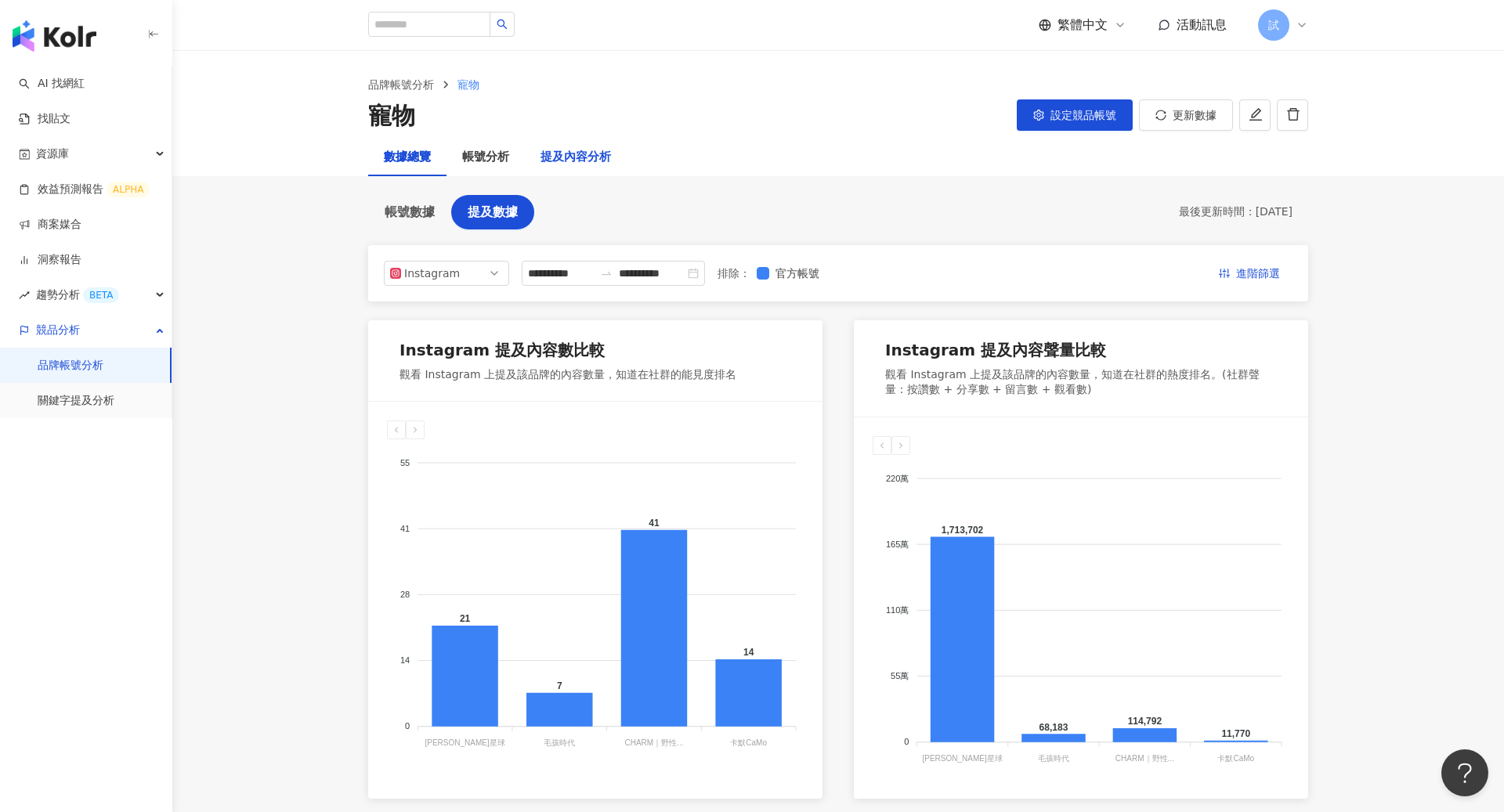
click at [584, 154] on div "提及內容分析" at bounding box center [576, 158] width 71 height 19
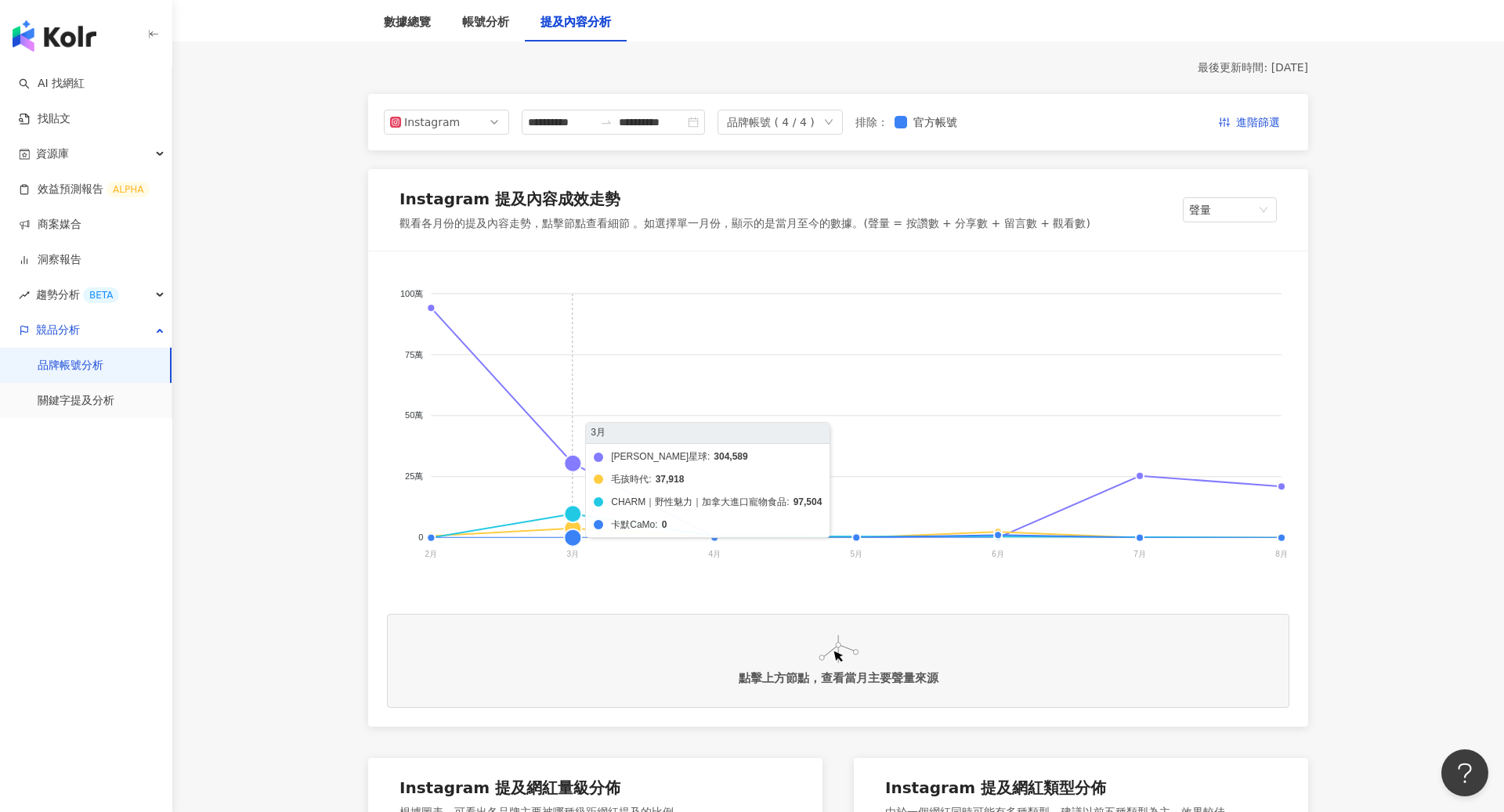
scroll to position [164, 0]
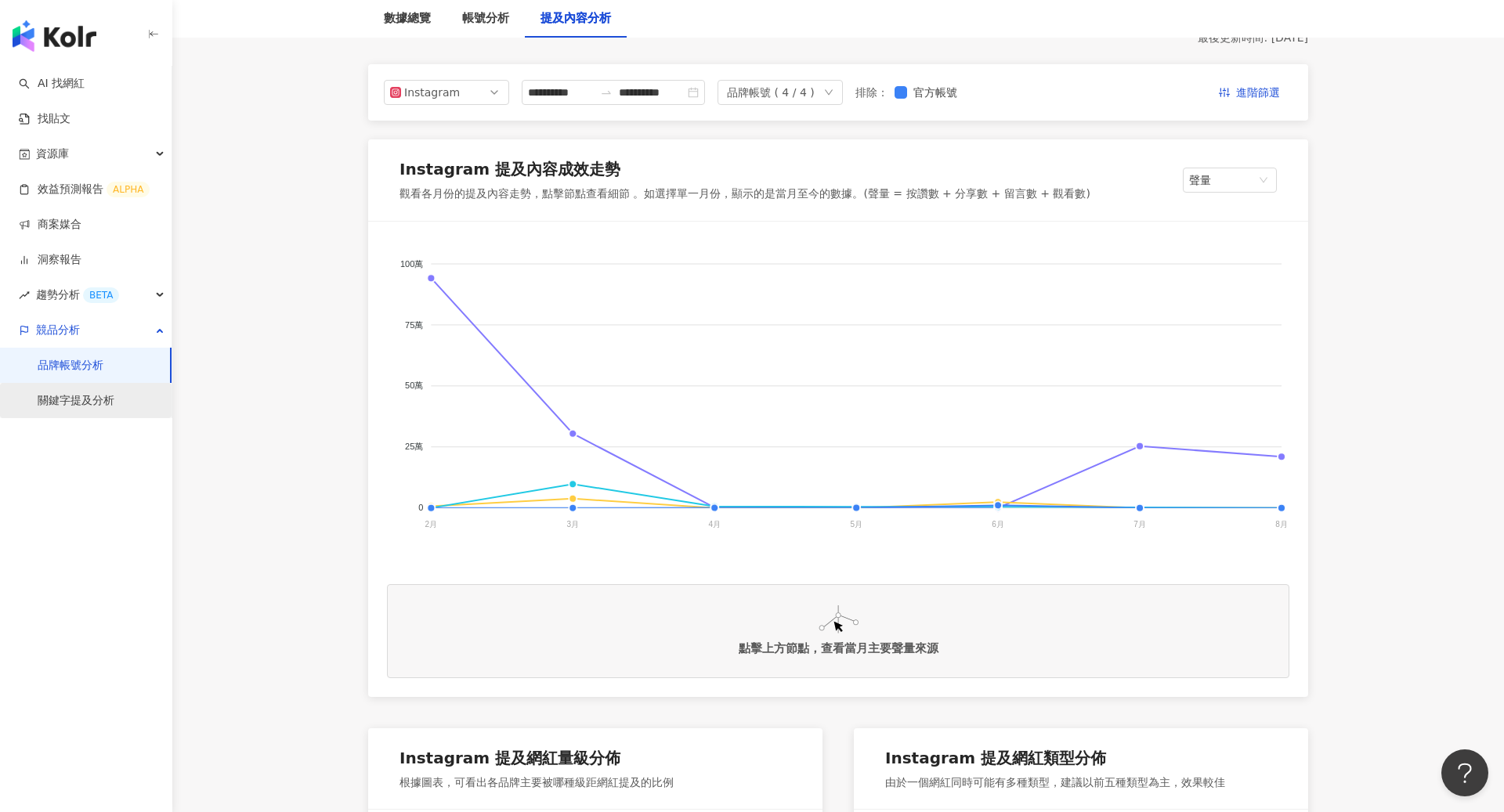
click at [90, 401] on link "關鍵字提及分析" at bounding box center [75, 401] width 77 height 16
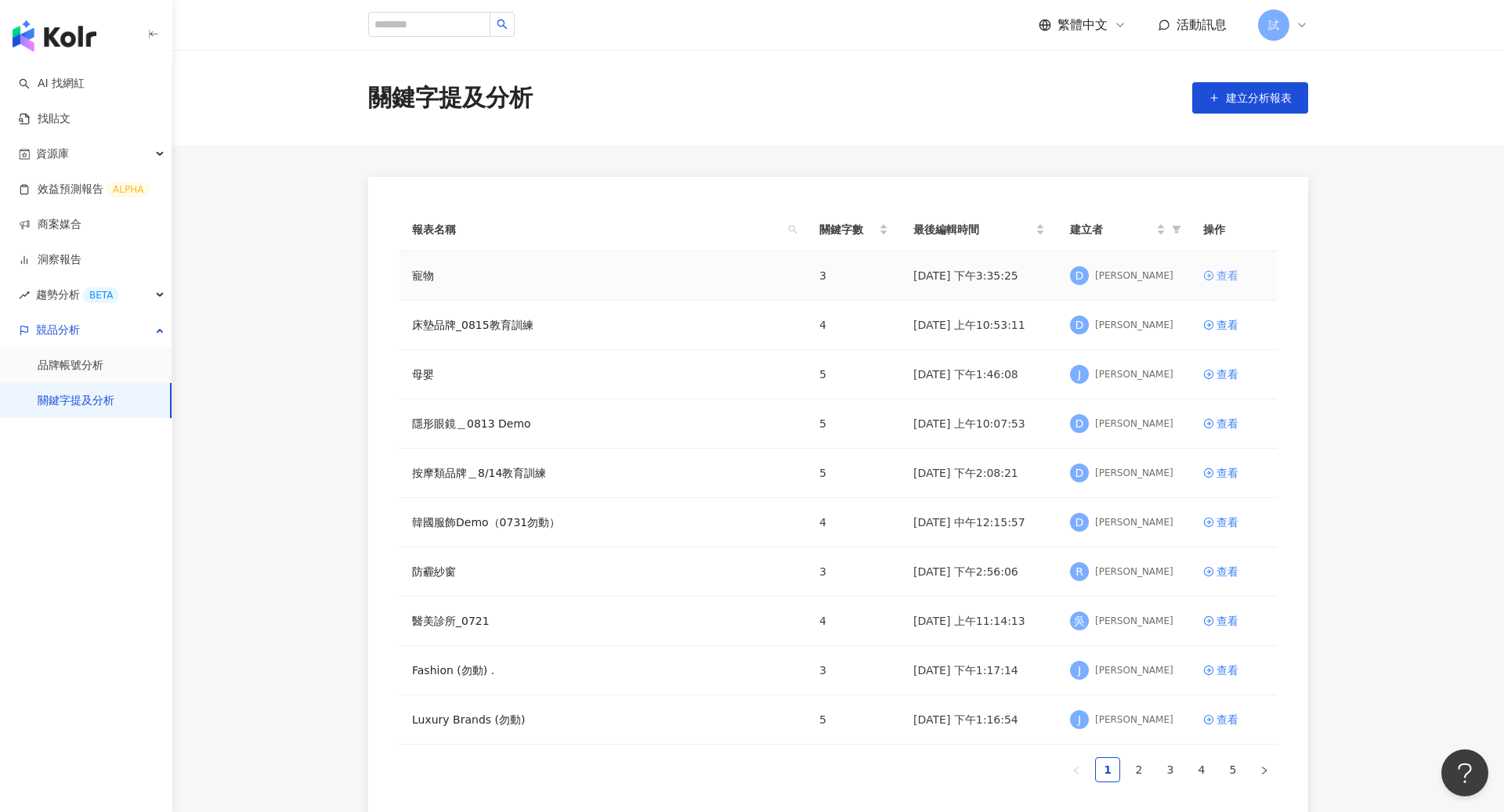
click at [1239, 270] on link "查看" at bounding box center [1234, 275] width 61 height 17
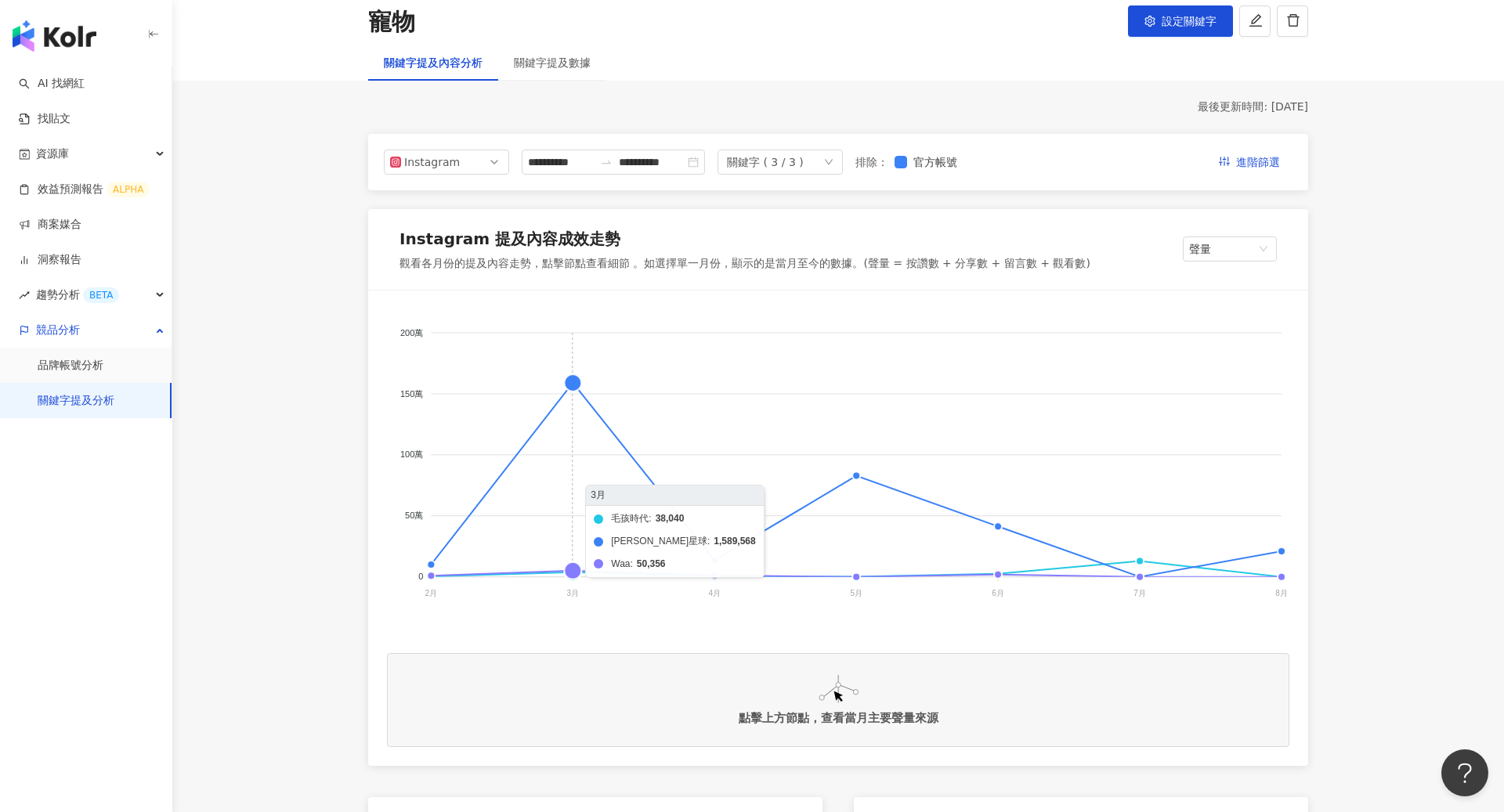
scroll to position [110, 0]
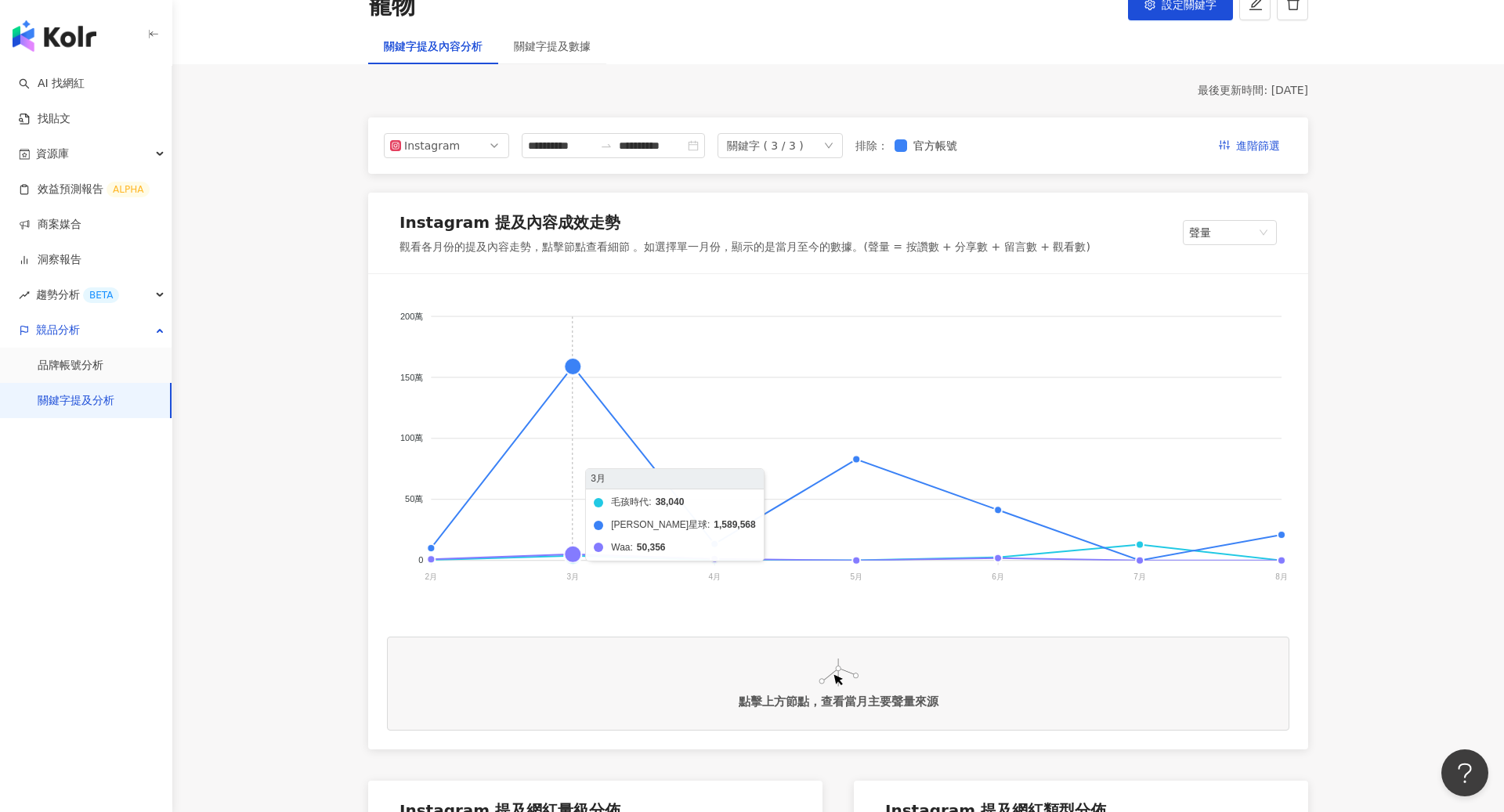
click at [576, 363] on foreignobject "毛孩時代 [PERSON_NAME]星球 Waa" at bounding box center [839, 450] width 903 height 314
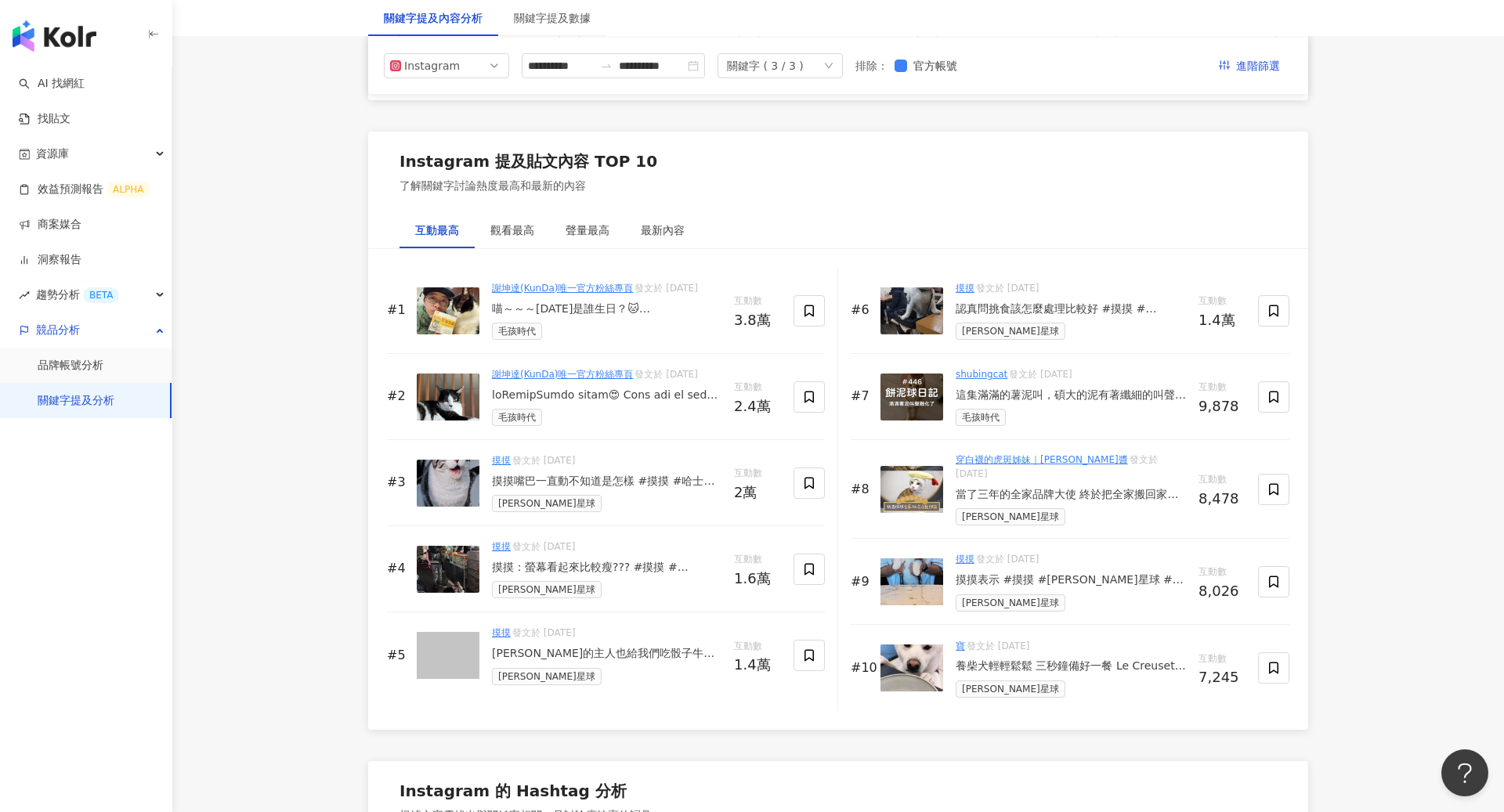
scroll to position [2273, 0]
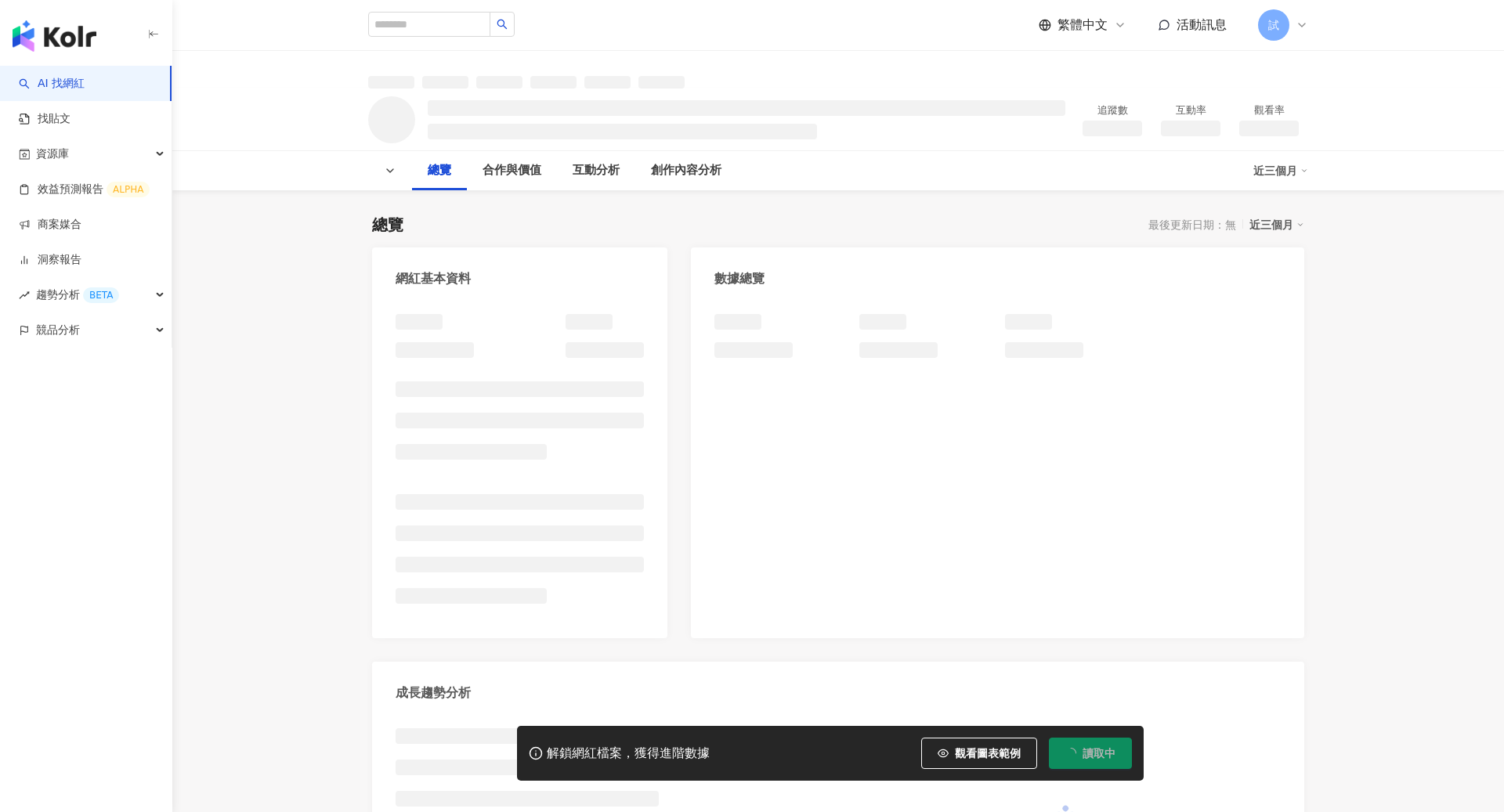
scroll to position [194, 0]
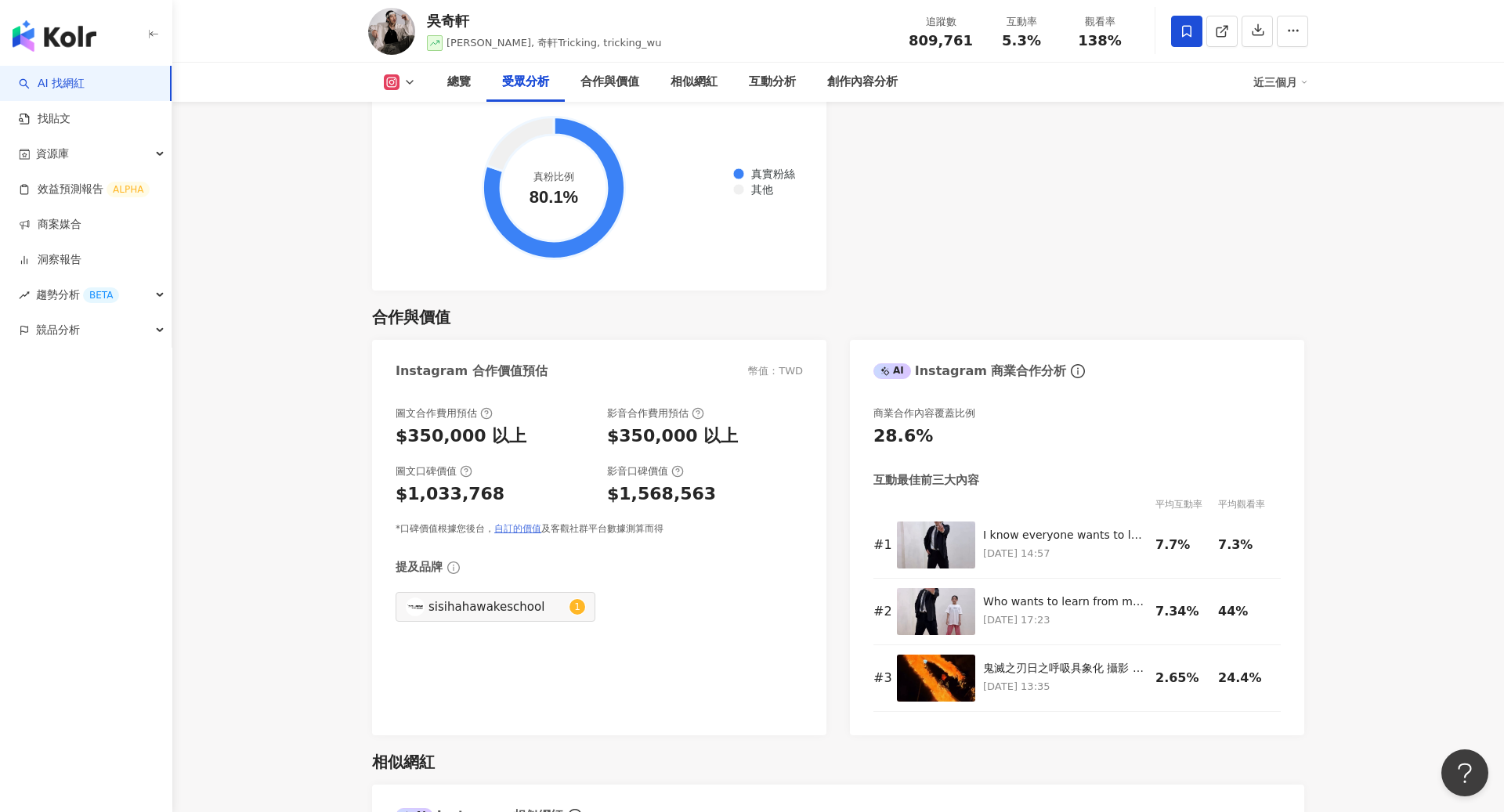
scroll to position [1923, 0]
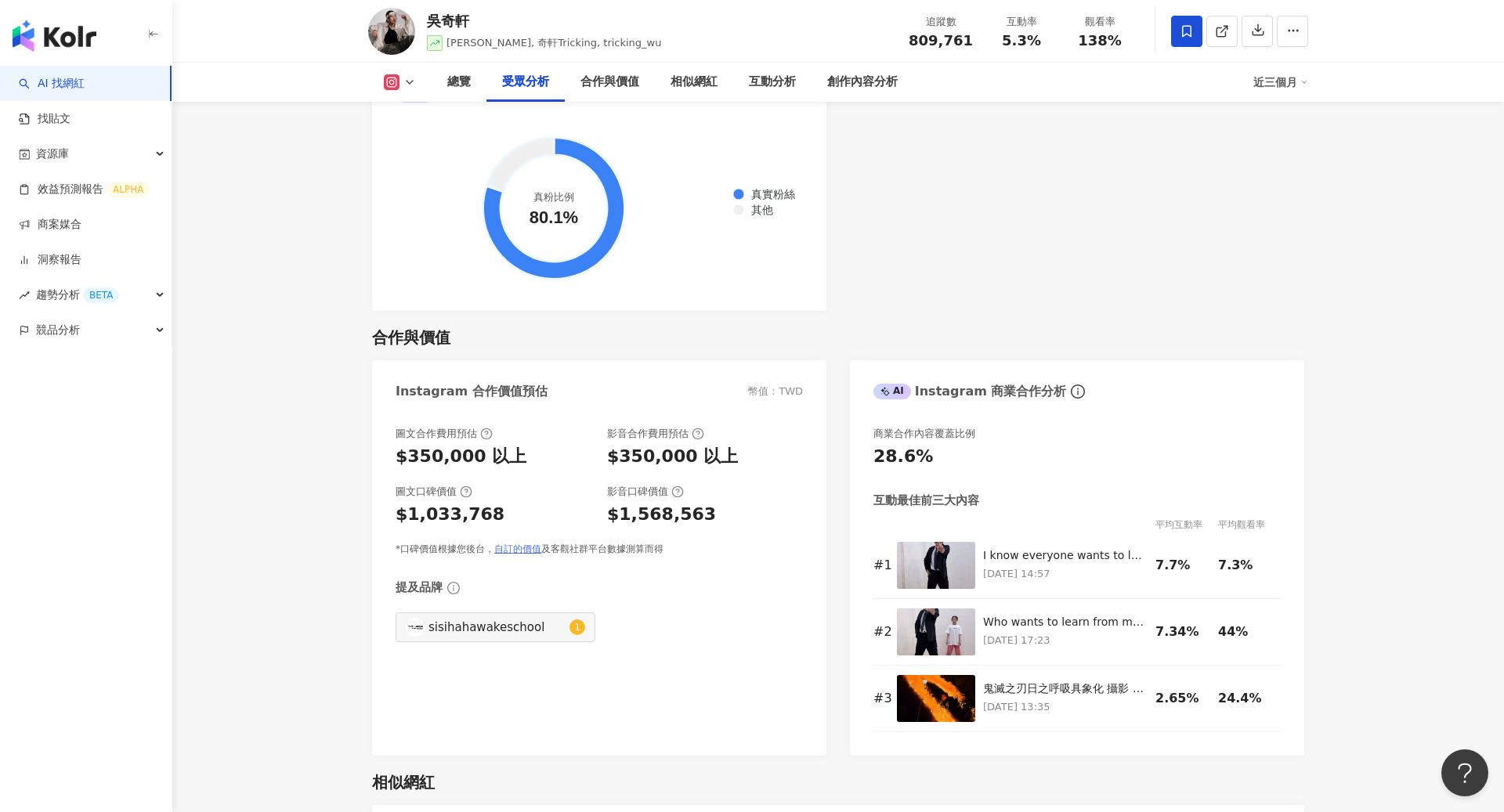
click at [525, 543] on link "自訂的價值" at bounding box center [518, 548] width 47 height 11
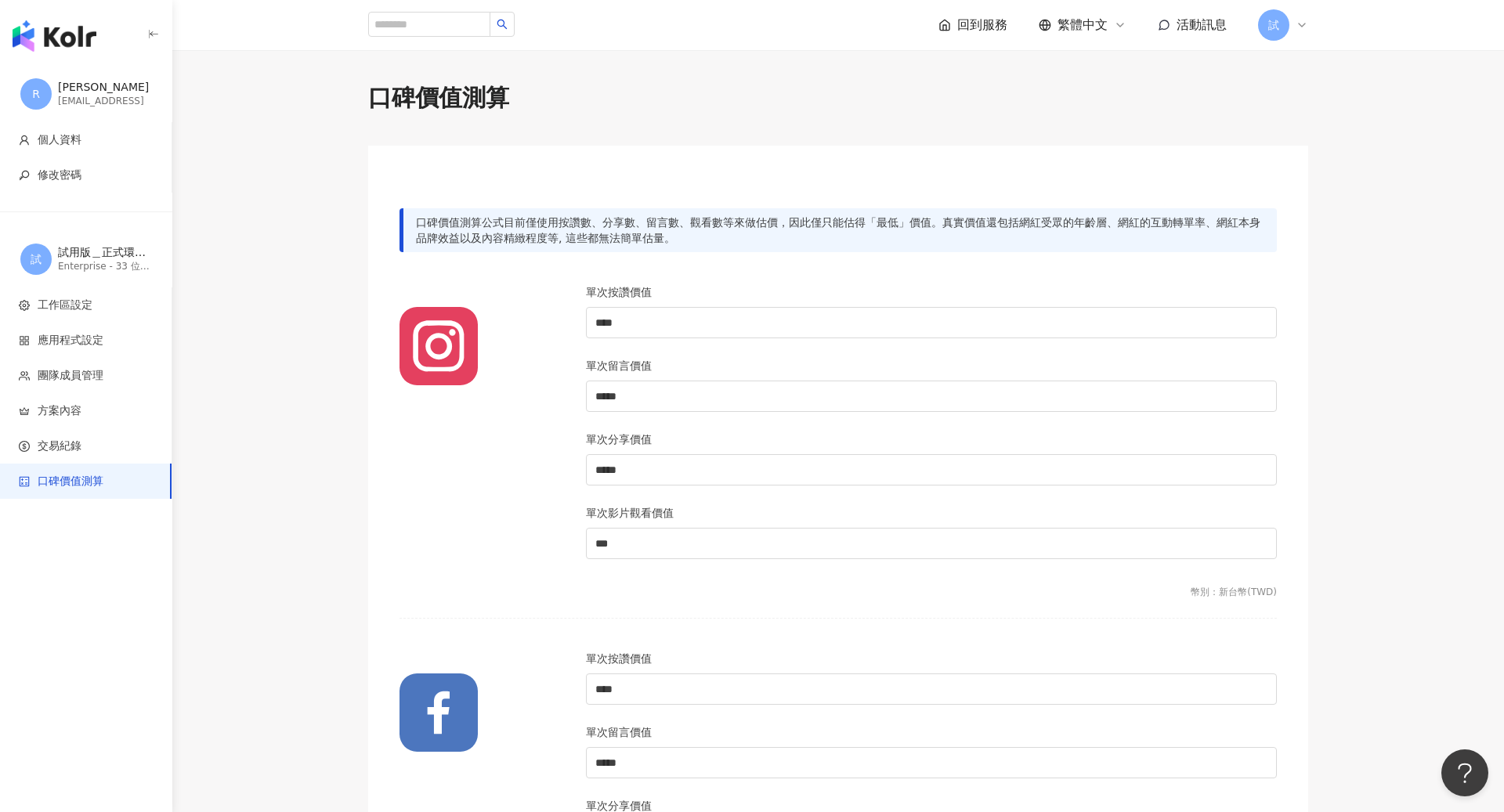
scroll to position [32, 0]
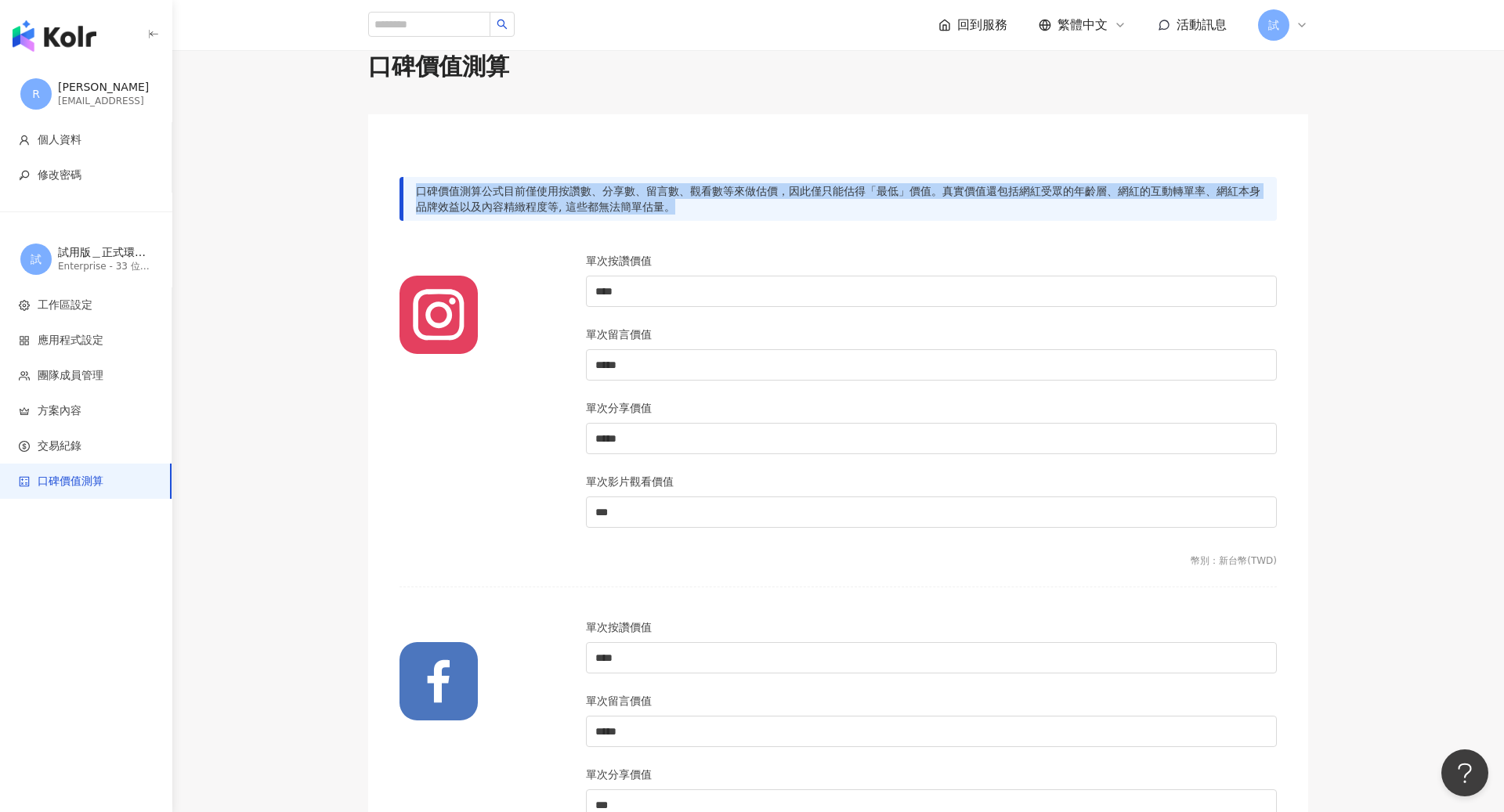
drag, startPoint x: 417, startPoint y: 189, endPoint x: 745, endPoint y: 205, distance: 328.4
click at [745, 205] on div "口碑價值測算公式目前僅使用按讚數、分享數、留言數、觀看數等來做估價，因此僅只能估得「最低」價值。真實價值還包括網紅受眾的年齡層、網紅的互動轉單率、網紅本身品牌…" at bounding box center [839, 198] width 878 height 44
copy div "口碑價值測算公式目前僅使用按讚數、分享數、留言數、觀看數等來做估價，因此僅只能估得「最低」價值。真實價值還包括網紅受眾的年齡層、網紅的互動轉單率、網紅本身品牌…"
